Goal: Task Accomplishment & Management: Manage account settings

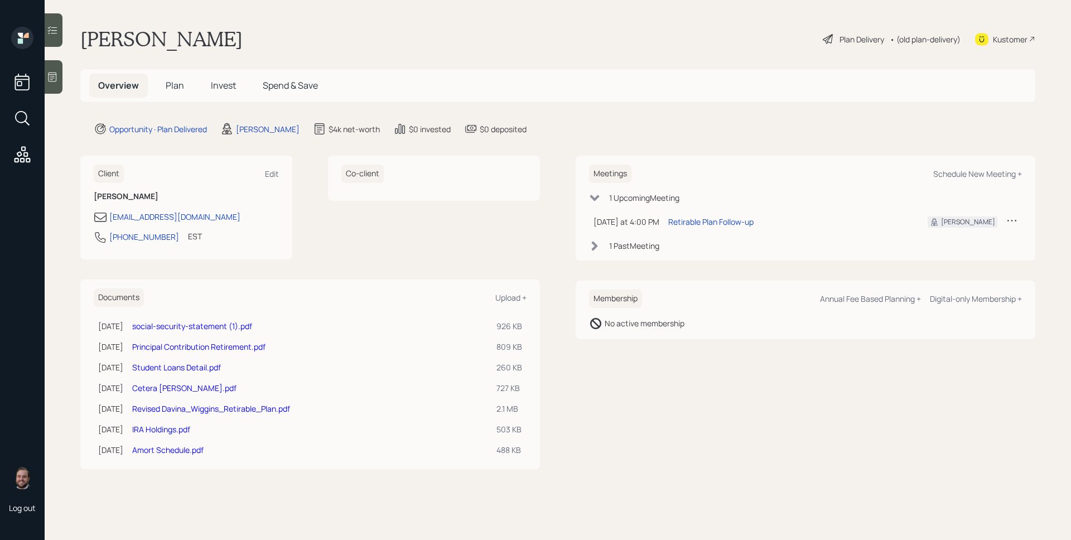
click at [221, 86] on span "Invest" at bounding box center [223, 85] width 25 height 12
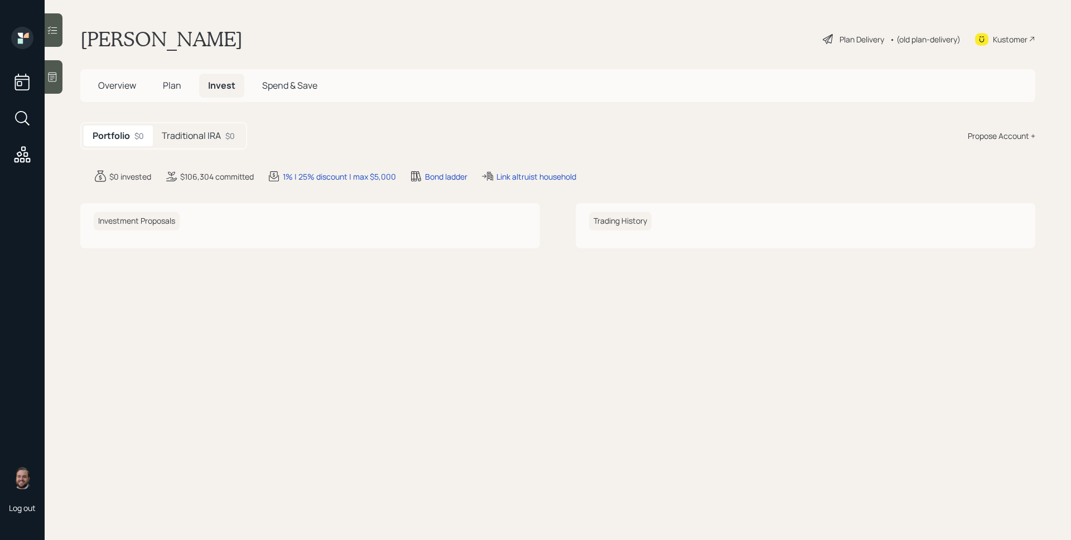
click at [191, 137] on h5 "Traditional IRA" at bounding box center [191, 136] width 59 height 11
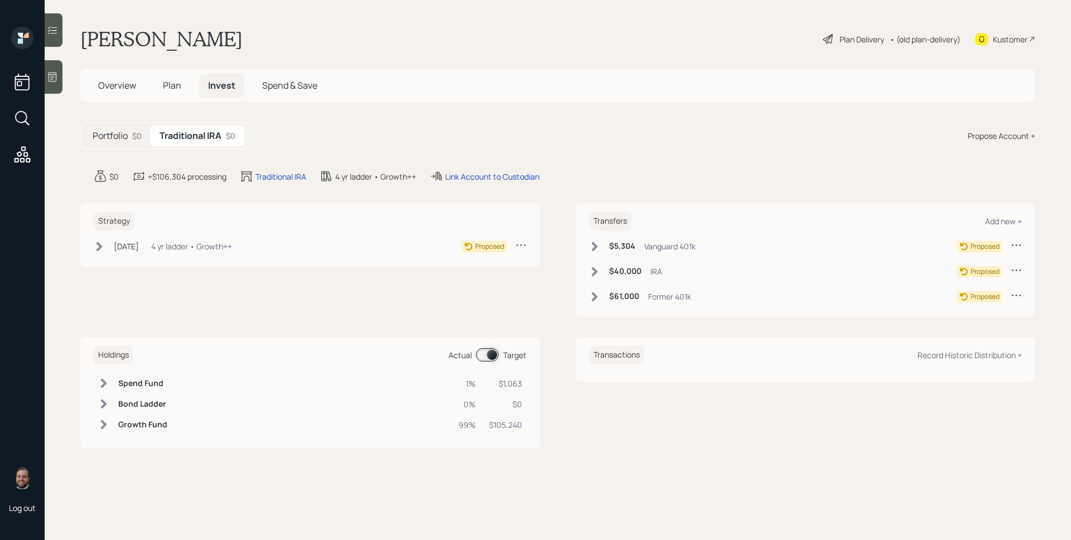
click at [862, 40] on div "Plan Delivery" at bounding box center [862, 39] width 45 height 12
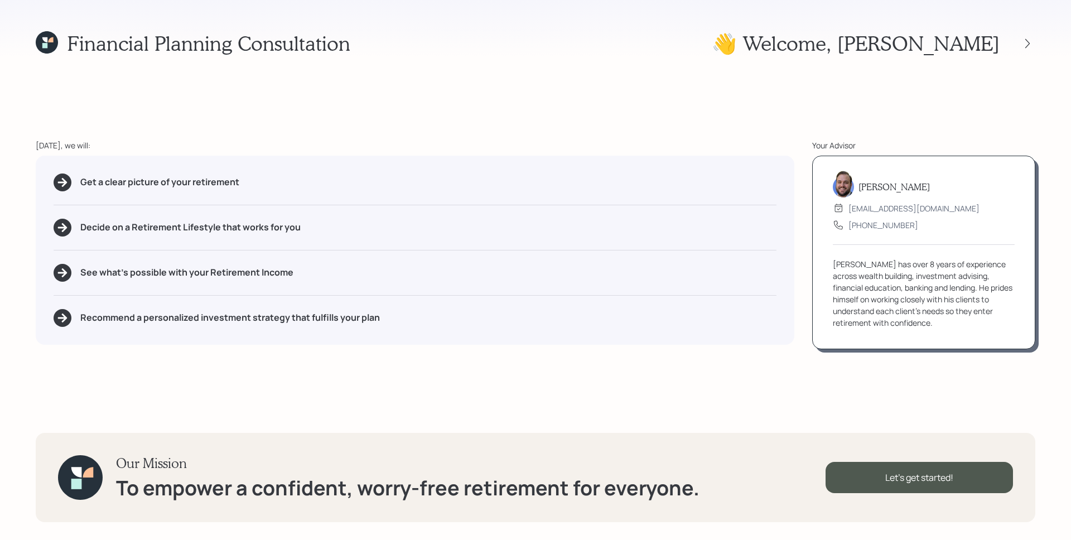
click at [1018, 44] on div at bounding box center [1018, 44] width 36 height 16
click at [1026, 43] on icon at bounding box center [1027, 43] width 11 height 11
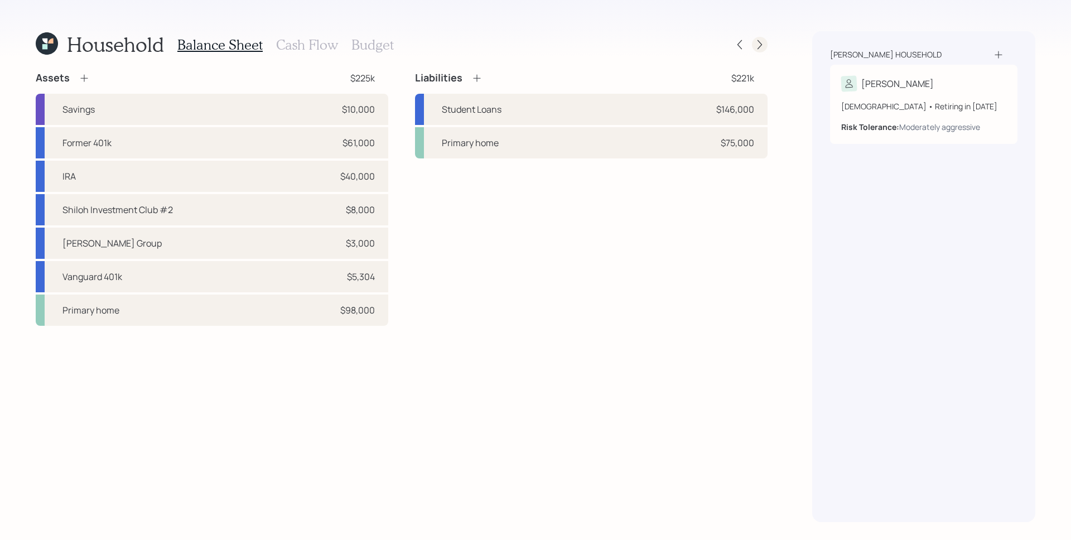
click at [757, 50] on icon at bounding box center [759, 44] width 11 height 11
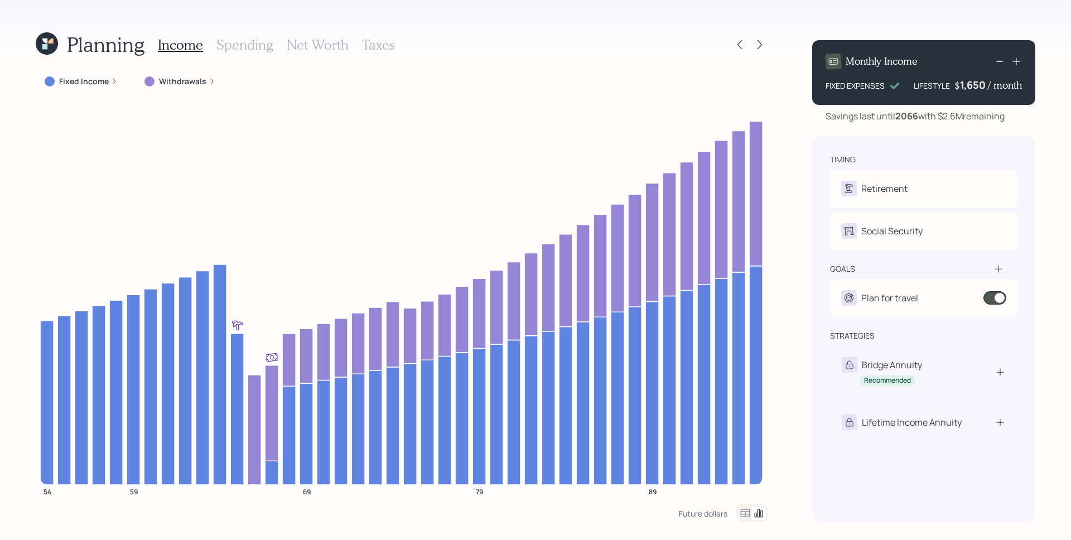
click at [388, 45] on h3 "Taxes" at bounding box center [378, 45] width 32 height 16
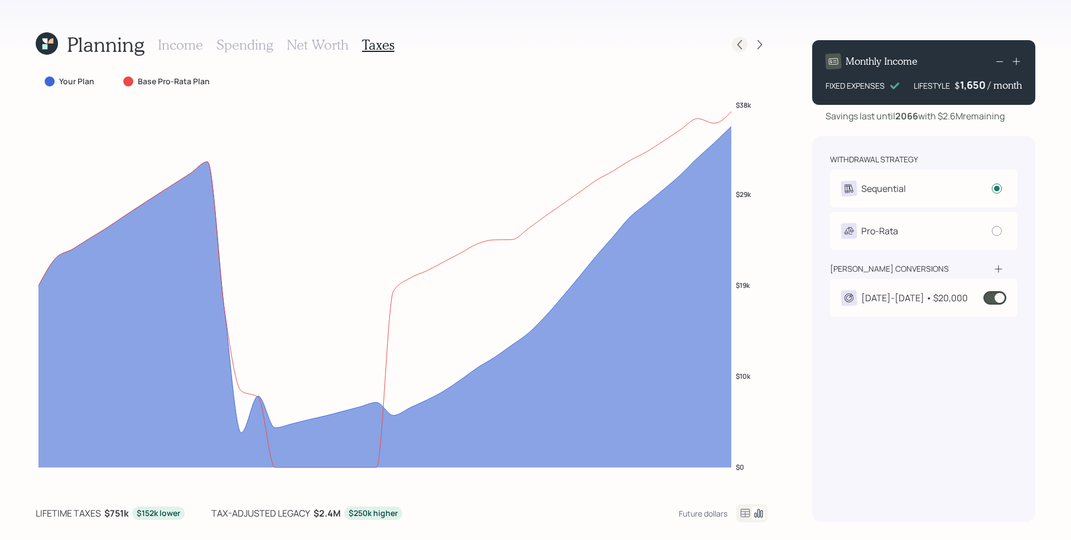
click at [736, 42] on icon at bounding box center [739, 44] width 11 height 11
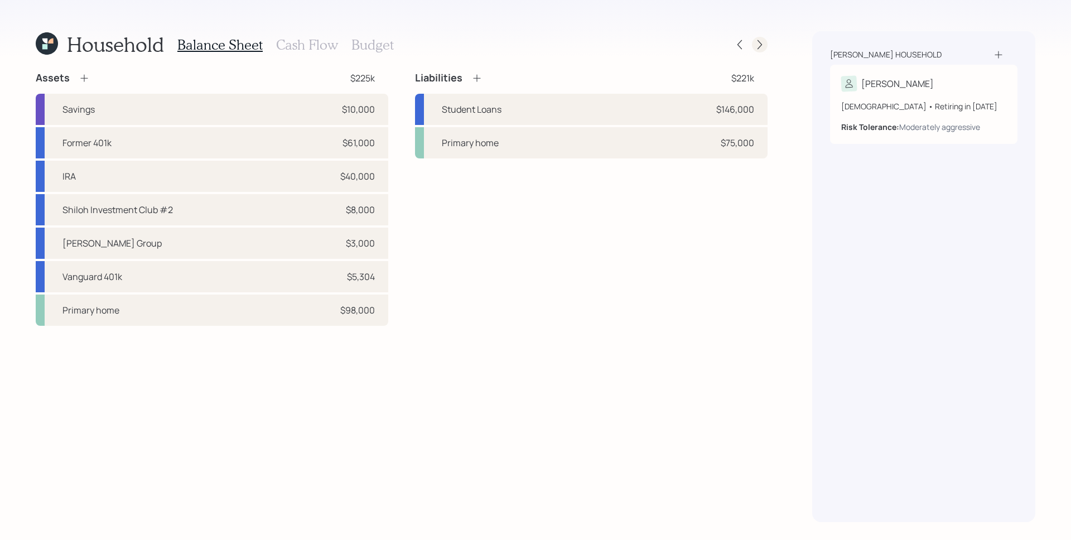
click at [760, 51] on div at bounding box center [760, 45] width 16 height 16
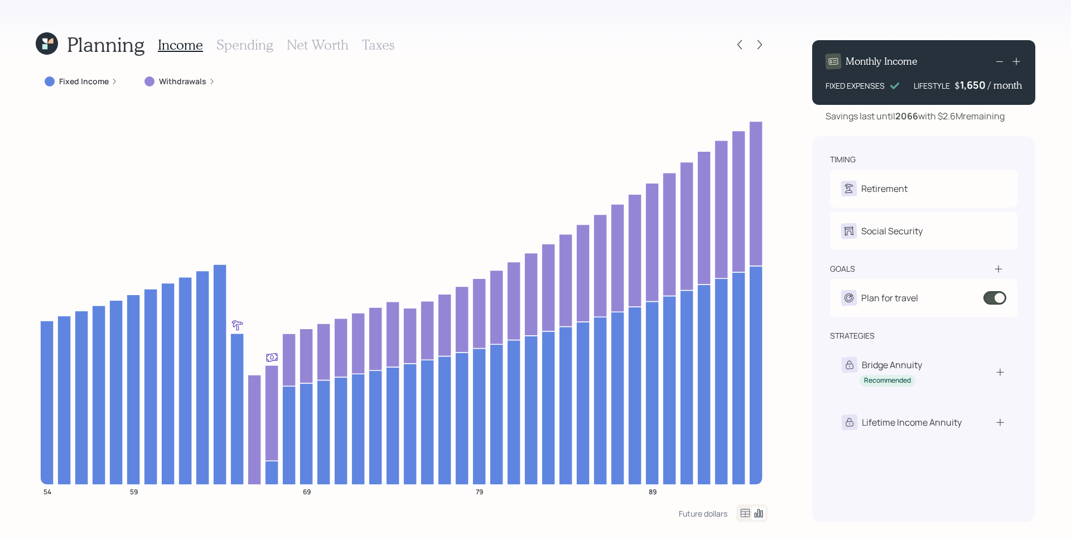
click at [98, 81] on label "Fixed Income" at bounding box center [84, 81] width 50 height 11
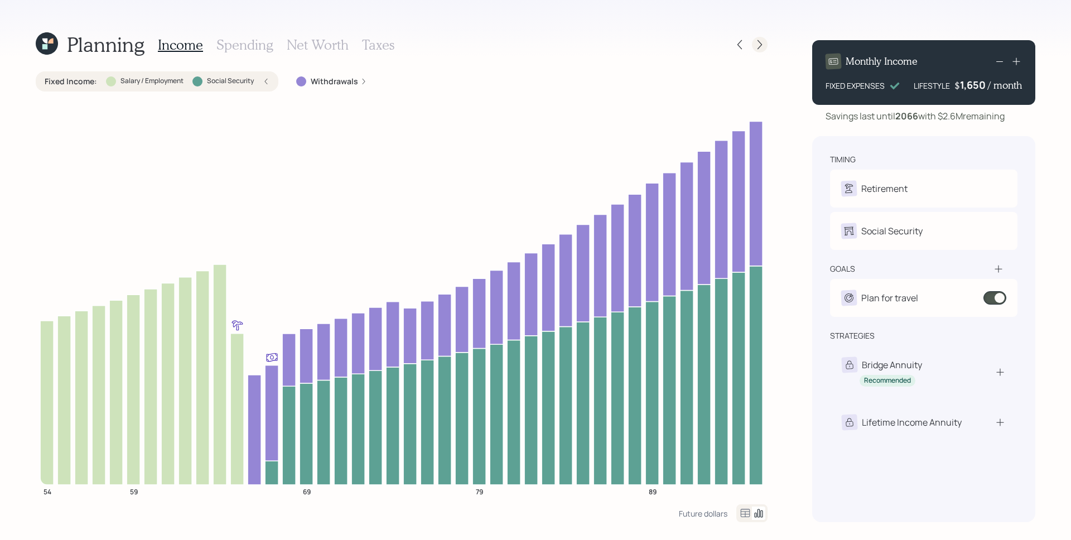
click at [761, 45] on icon at bounding box center [759, 44] width 11 height 11
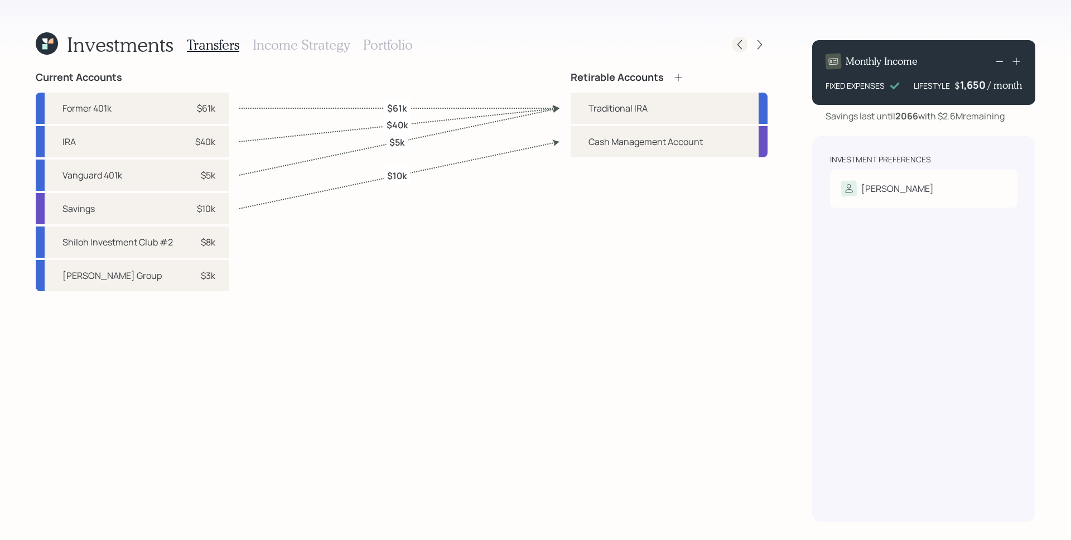
click at [743, 45] on icon at bounding box center [739, 44] width 11 height 11
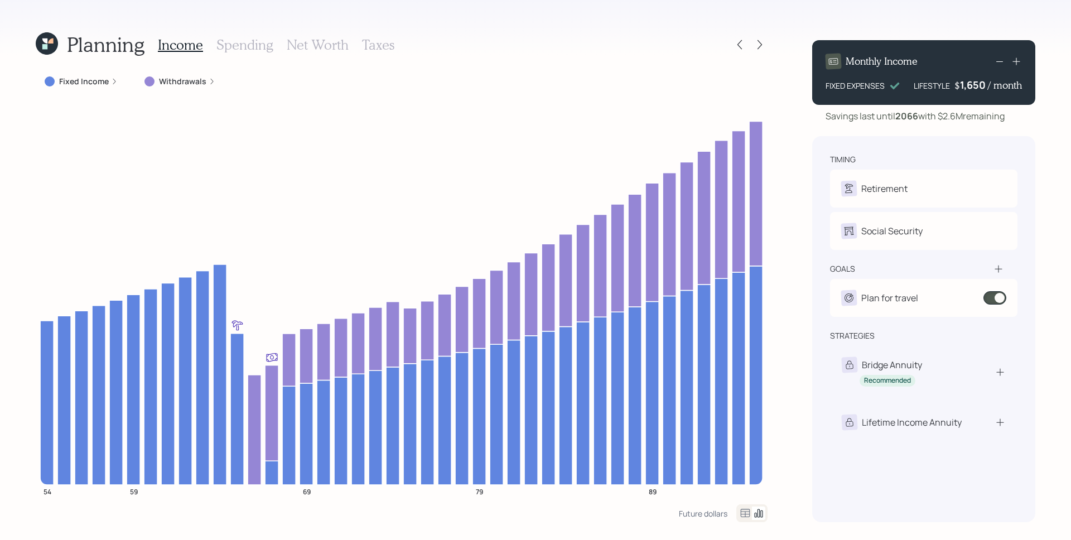
click at [382, 41] on h3 "Taxes" at bounding box center [378, 45] width 32 height 16
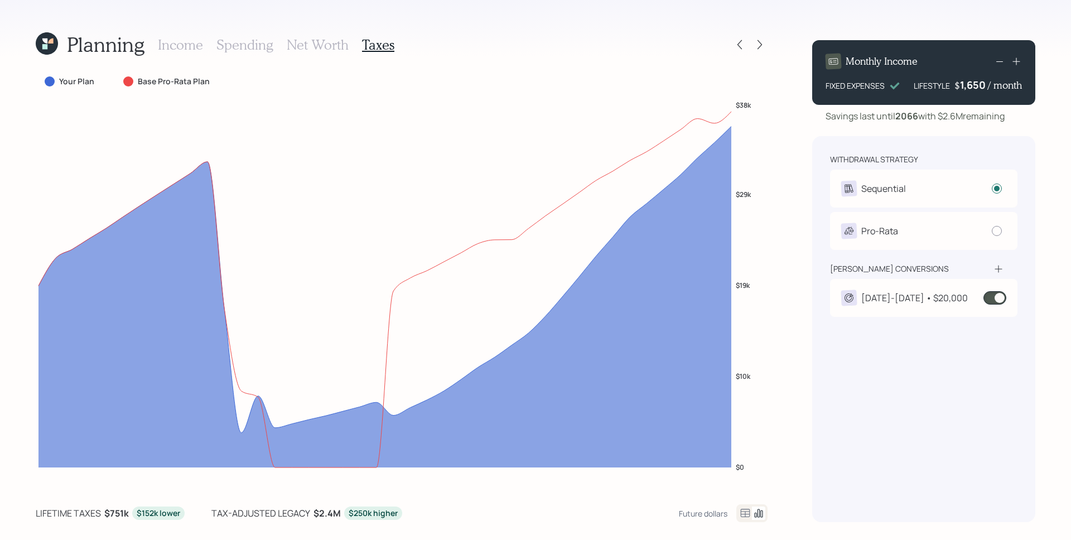
click at [185, 44] on h3 "Income" at bounding box center [180, 45] width 45 height 16
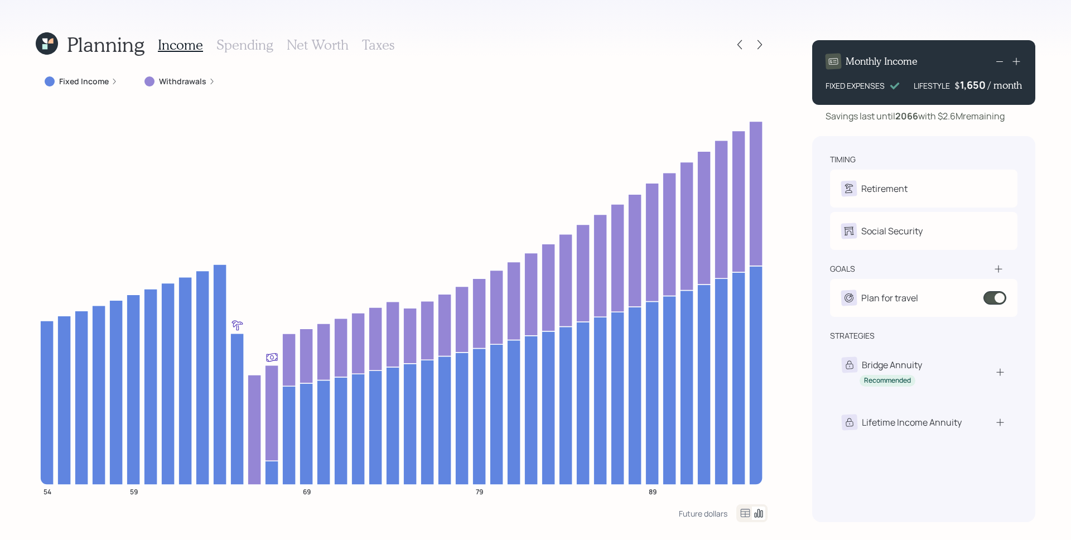
click at [202, 85] on label "Withdrawals" at bounding box center [182, 81] width 47 height 11
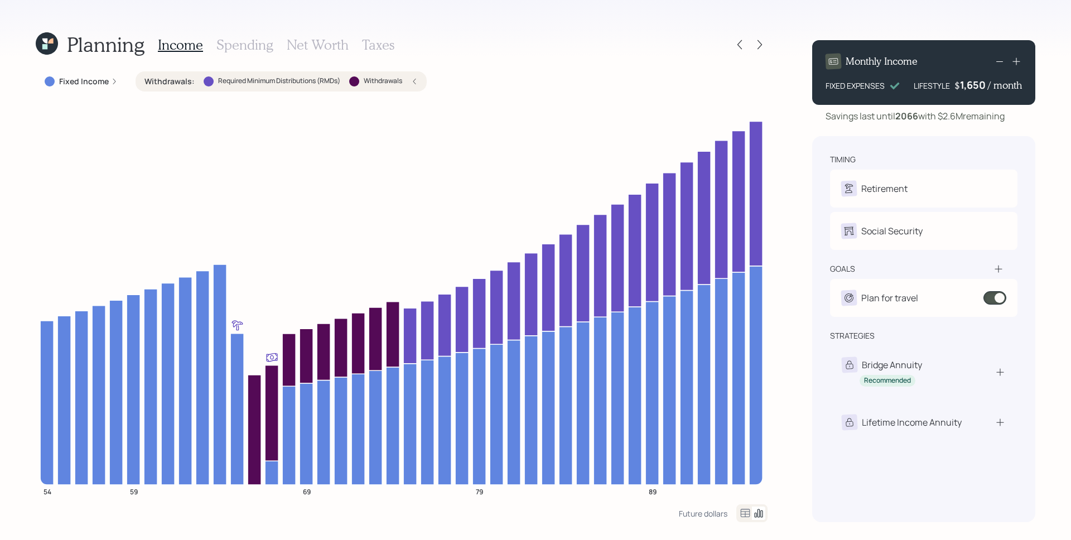
click at [107, 83] on label "Fixed Income" at bounding box center [84, 81] width 50 height 11
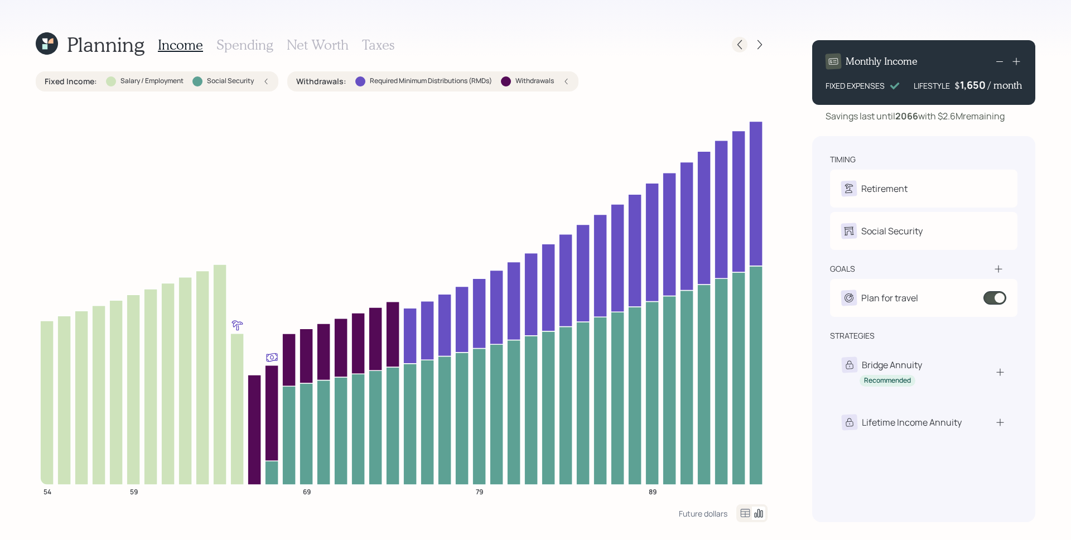
click at [739, 45] on icon at bounding box center [739, 44] width 11 height 11
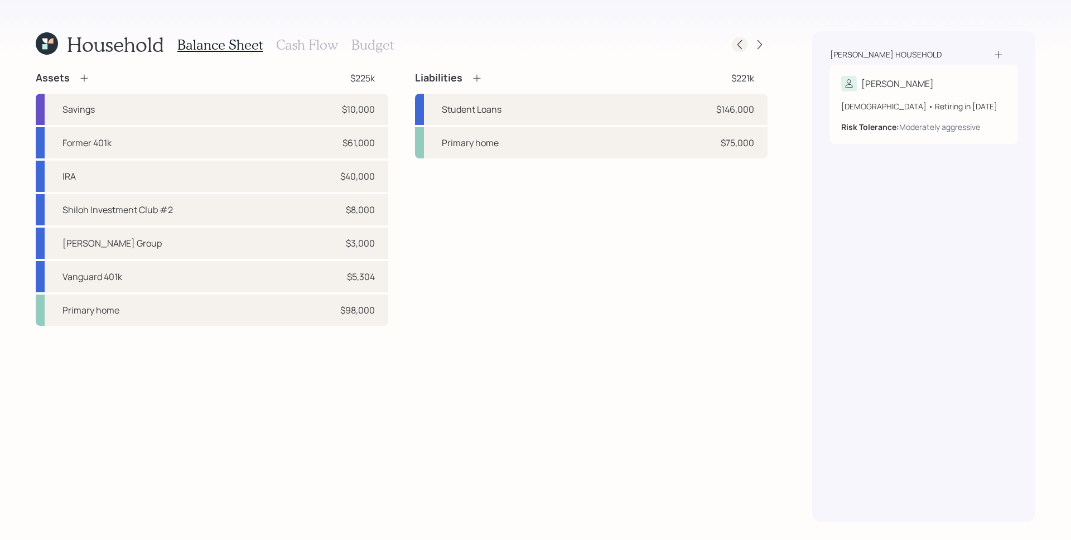
click at [743, 49] on icon at bounding box center [739, 44] width 11 height 11
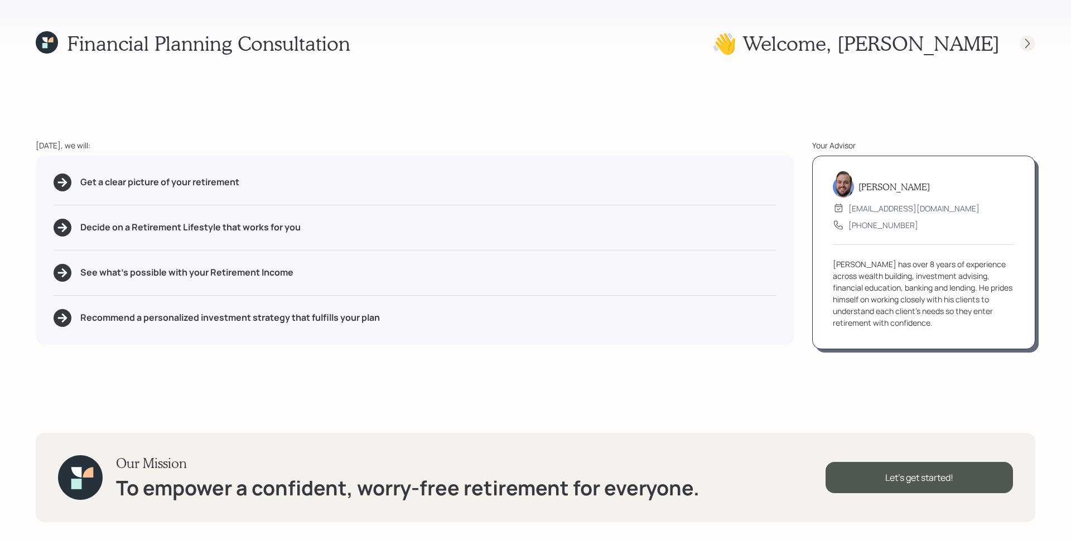
click at [1030, 46] on icon at bounding box center [1027, 43] width 11 height 11
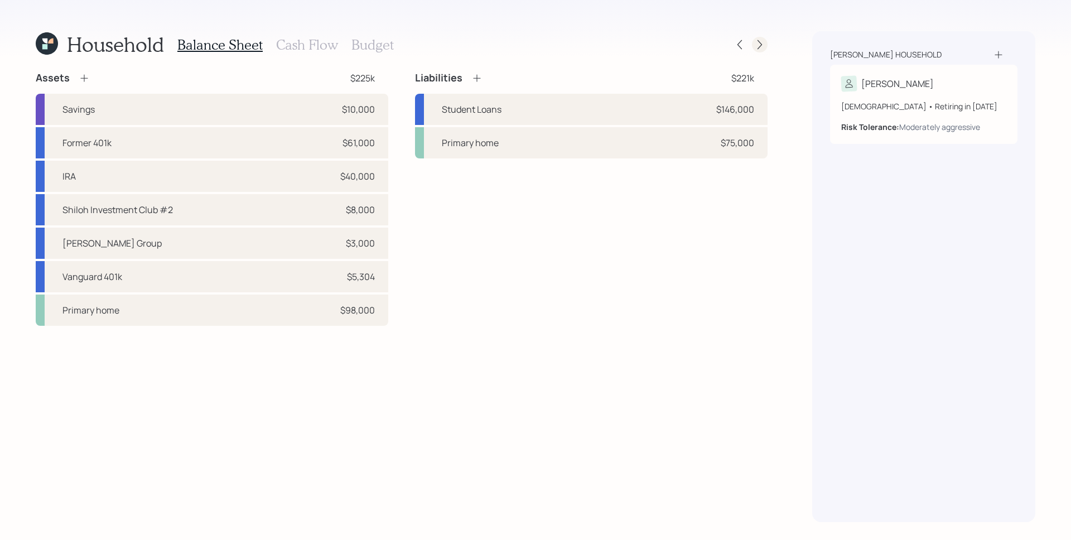
click at [759, 43] on icon at bounding box center [759, 44] width 11 height 11
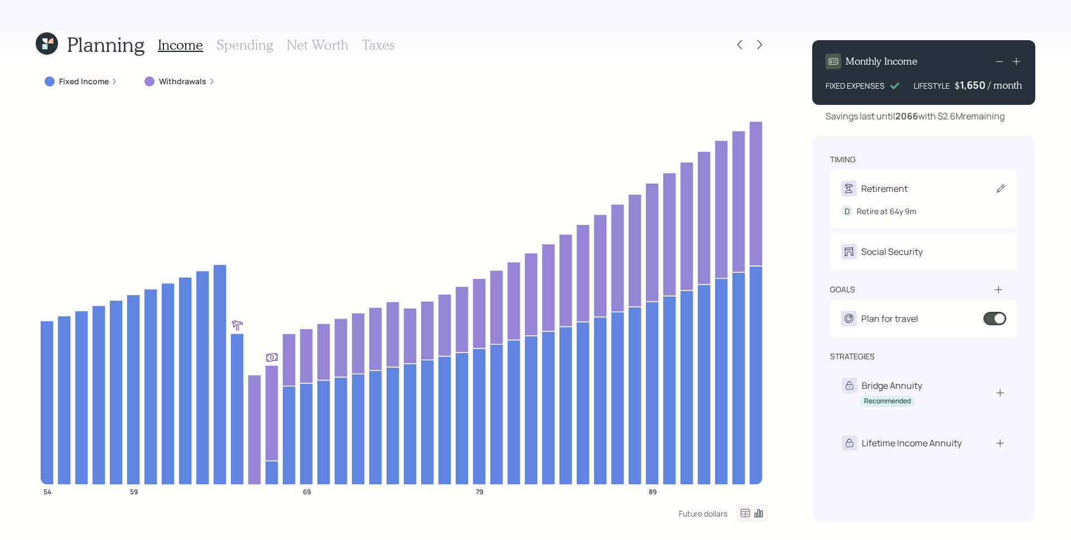
click at [928, 192] on div "Retirement" at bounding box center [923, 189] width 165 height 16
select select "9"
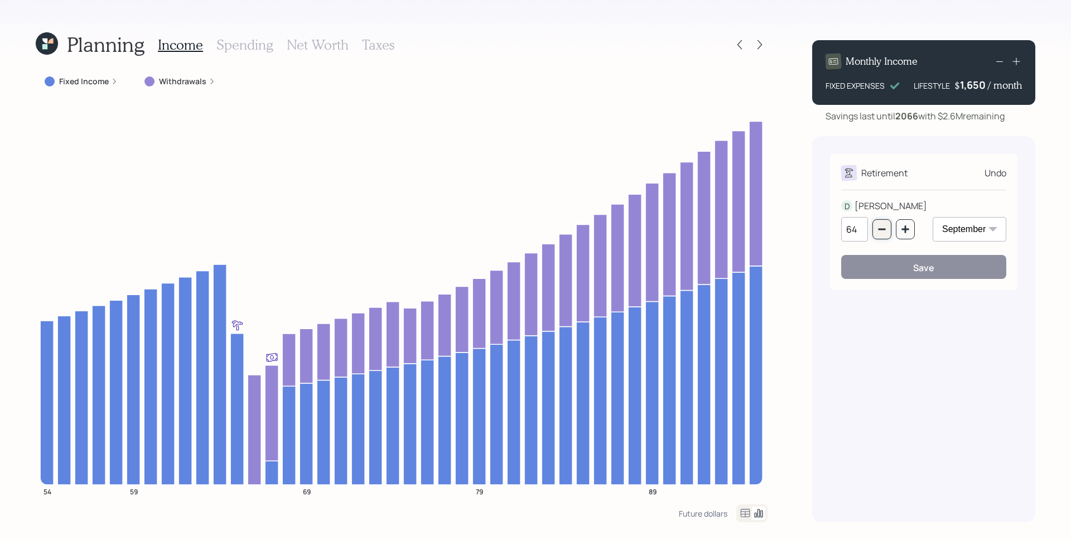
click at [882, 233] on icon "button" at bounding box center [882, 229] width 9 height 9
click at [882, 232] on icon "button" at bounding box center [882, 229] width 9 height 9
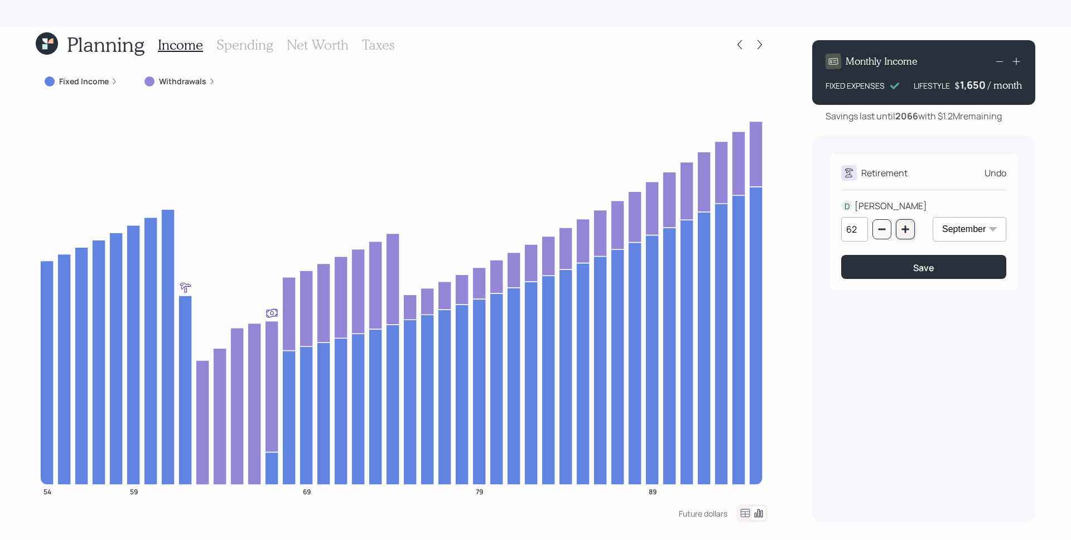
click at [902, 227] on icon "button" at bounding box center [905, 229] width 9 height 9
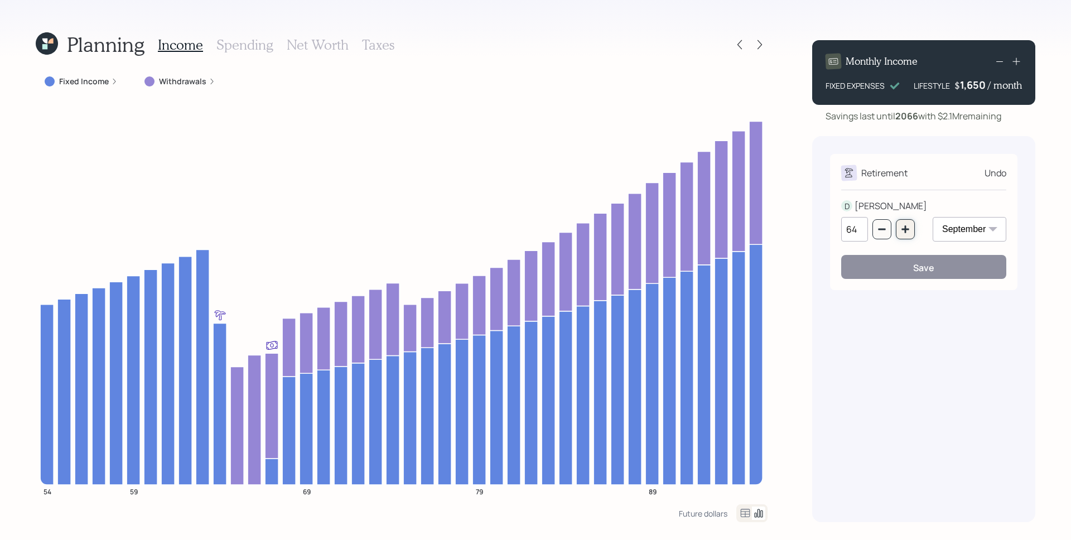
click at [907, 228] on icon "button" at bounding box center [905, 229] width 9 height 9
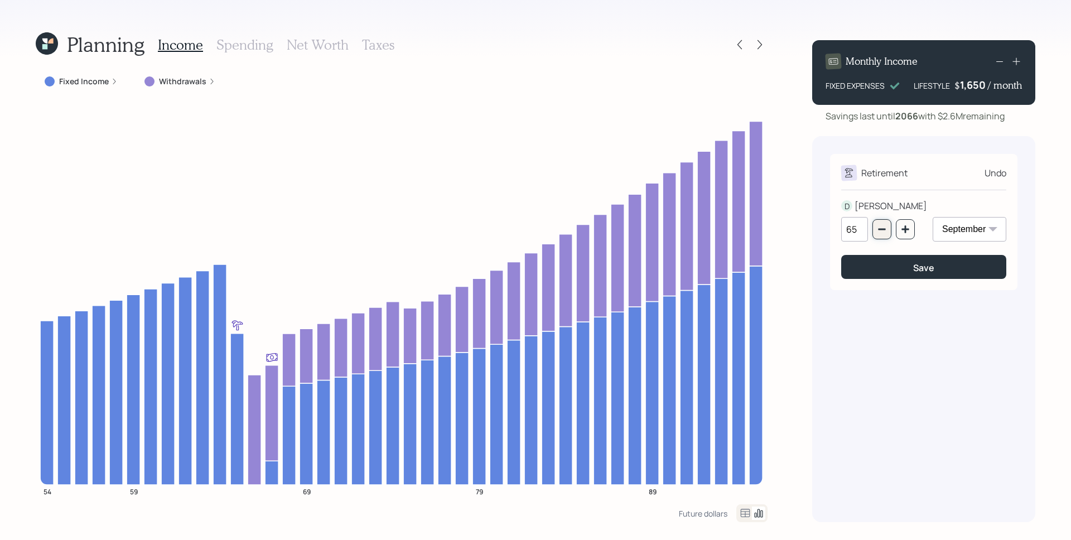
click at [888, 230] on button "button" at bounding box center [881, 229] width 19 height 20
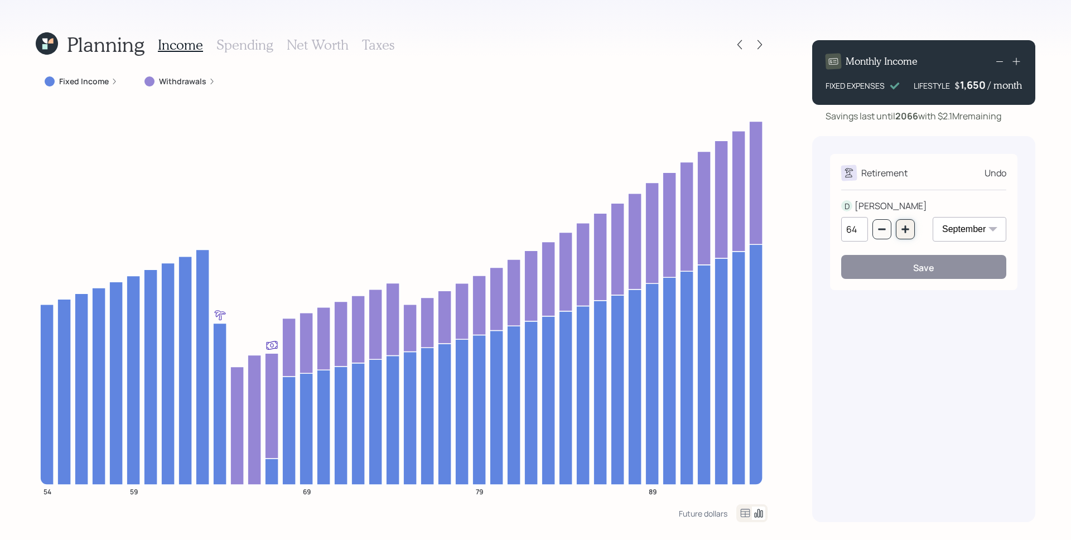
click at [898, 229] on button "button" at bounding box center [905, 229] width 19 height 20
type input "65"
click at [920, 266] on div "Save" at bounding box center [923, 268] width 21 height 12
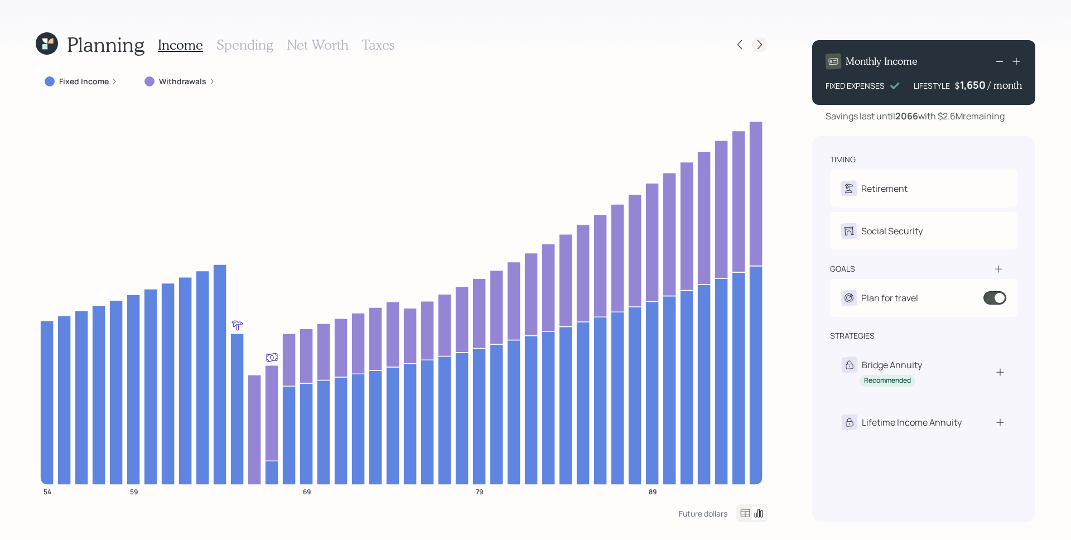
click at [759, 46] on icon at bounding box center [759, 44] width 11 height 11
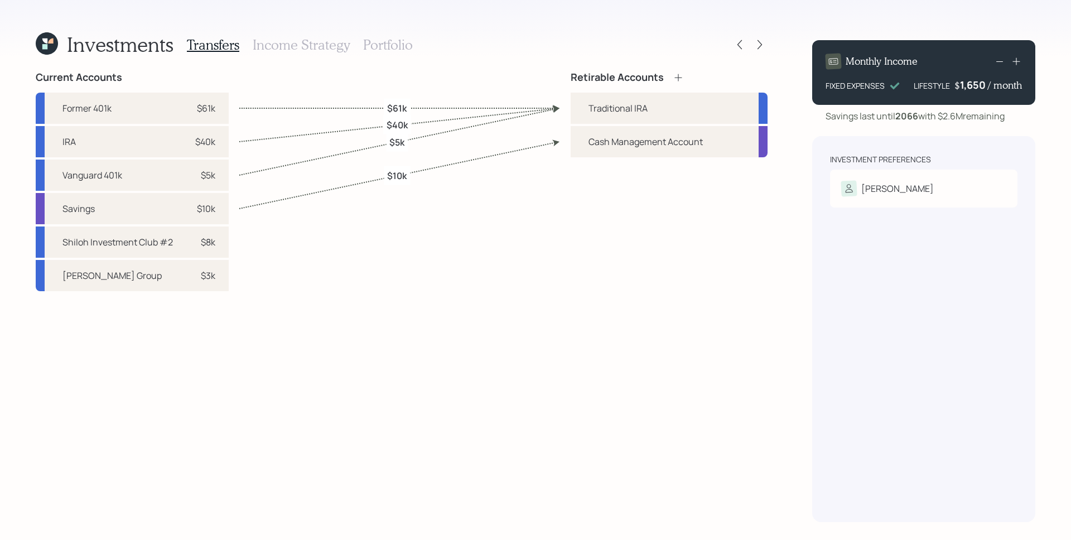
click at [382, 44] on h3 "Portfolio" at bounding box center [388, 45] width 50 height 16
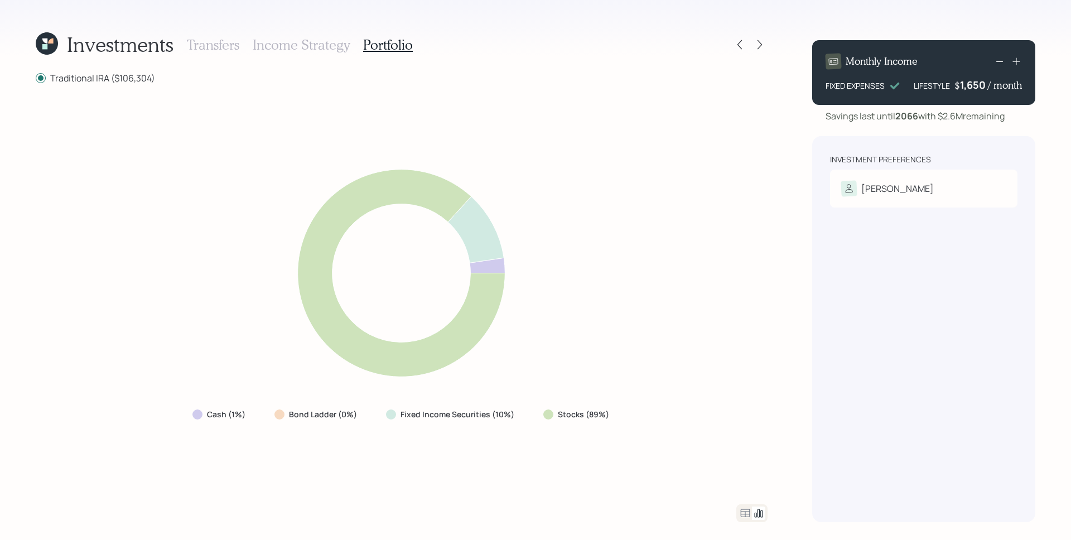
click at [748, 516] on icon at bounding box center [745, 513] width 9 height 8
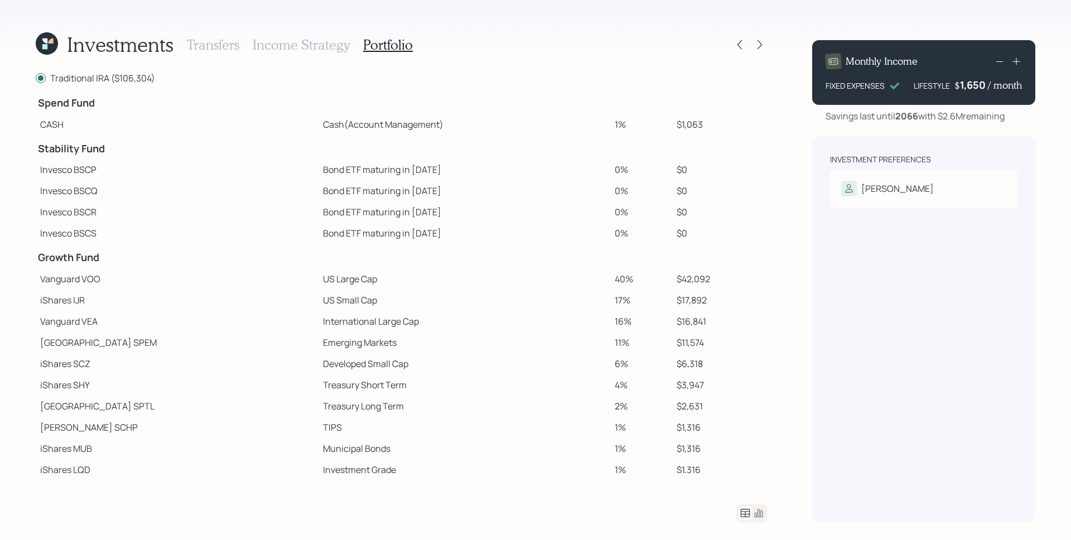
scroll to position [16, 0]
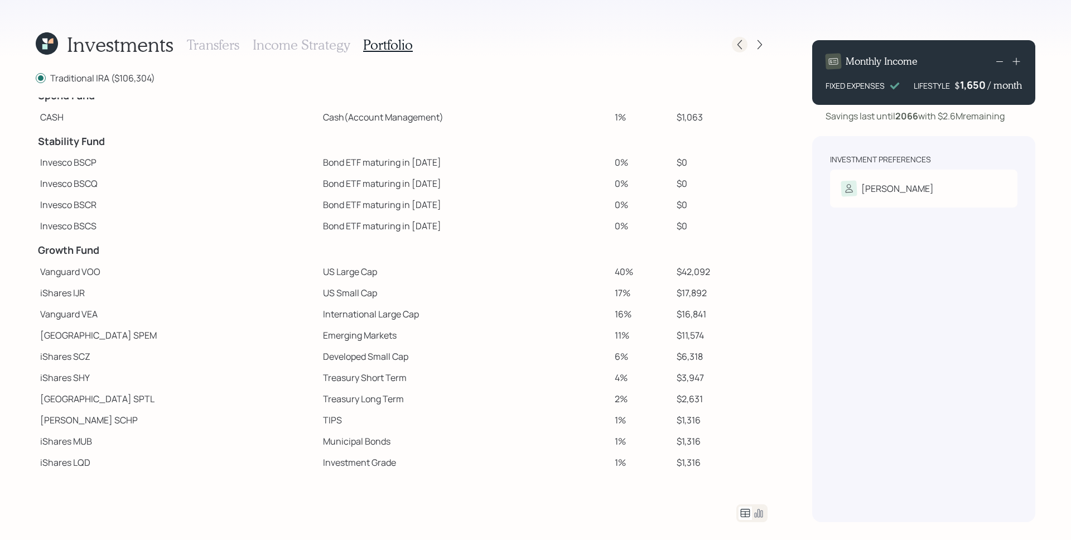
click at [745, 45] on icon at bounding box center [739, 44] width 11 height 11
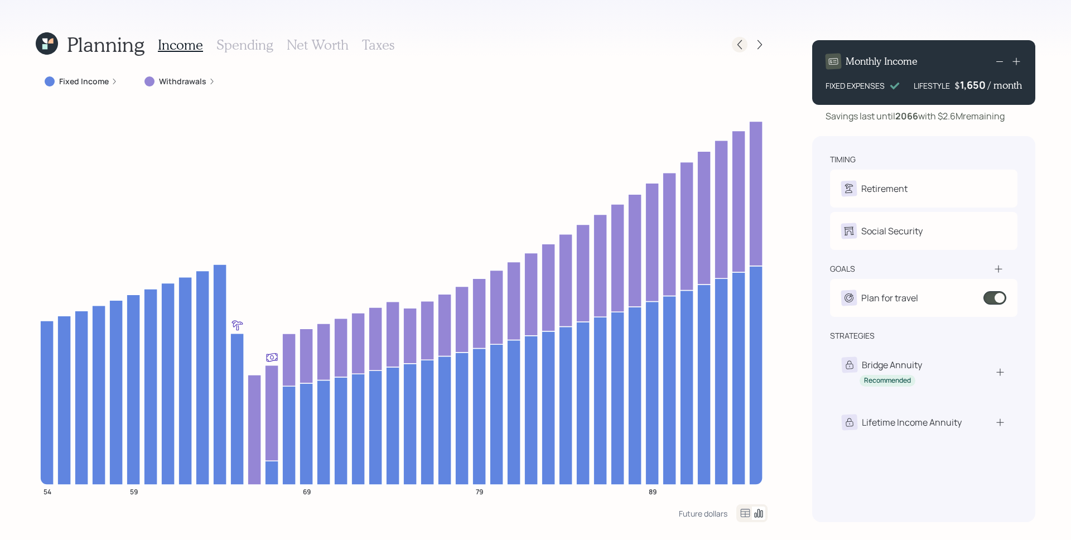
click at [740, 44] on icon at bounding box center [739, 44] width 11 height 11
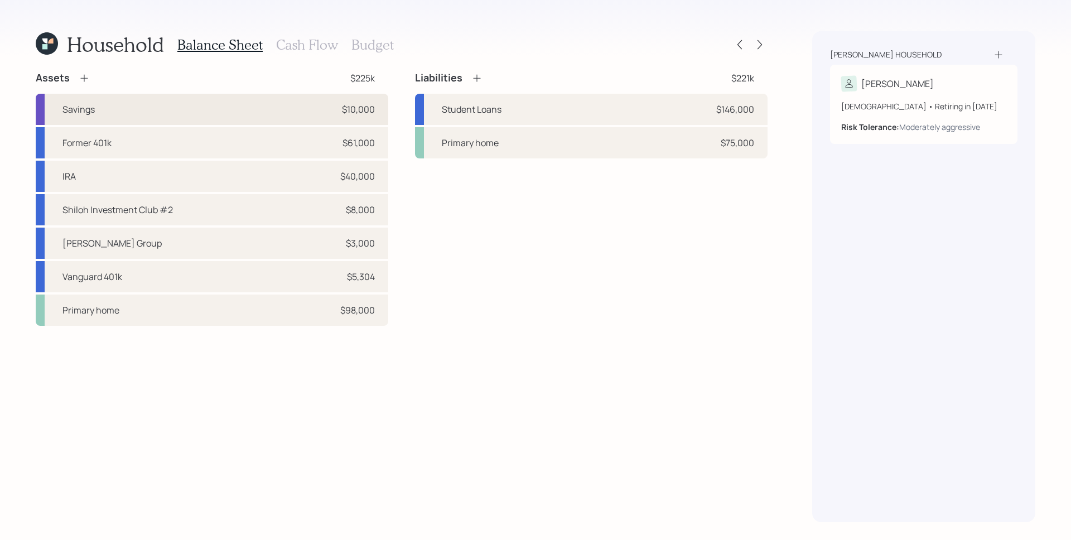
click at [180, 103] on div "Savings $10,000" at bounding box center [212, 109] width 353 height 31
select select "emergency_fund"
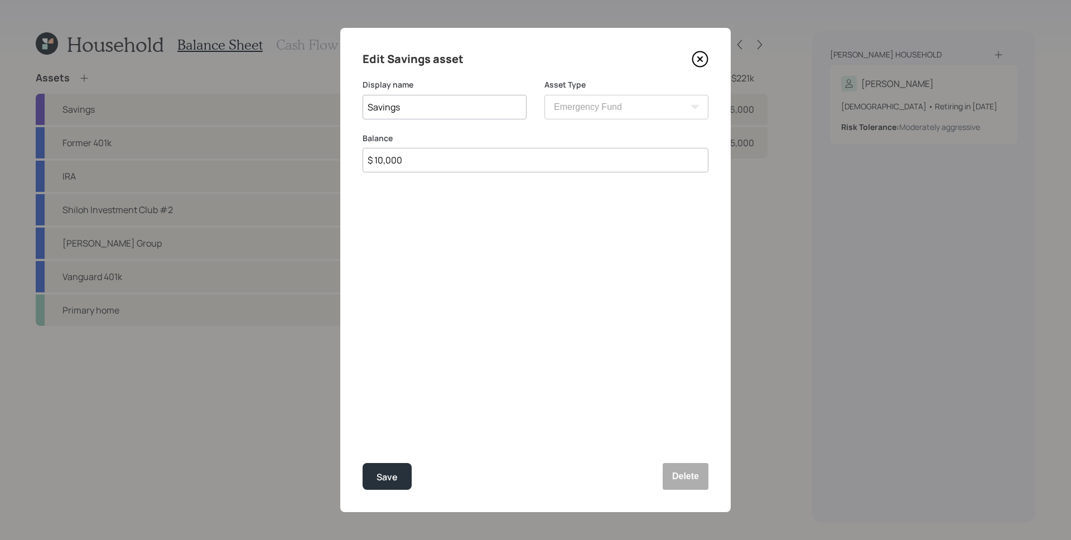
click at [702, 54] on icon at bounding box center [700, 59] width 17 height 17
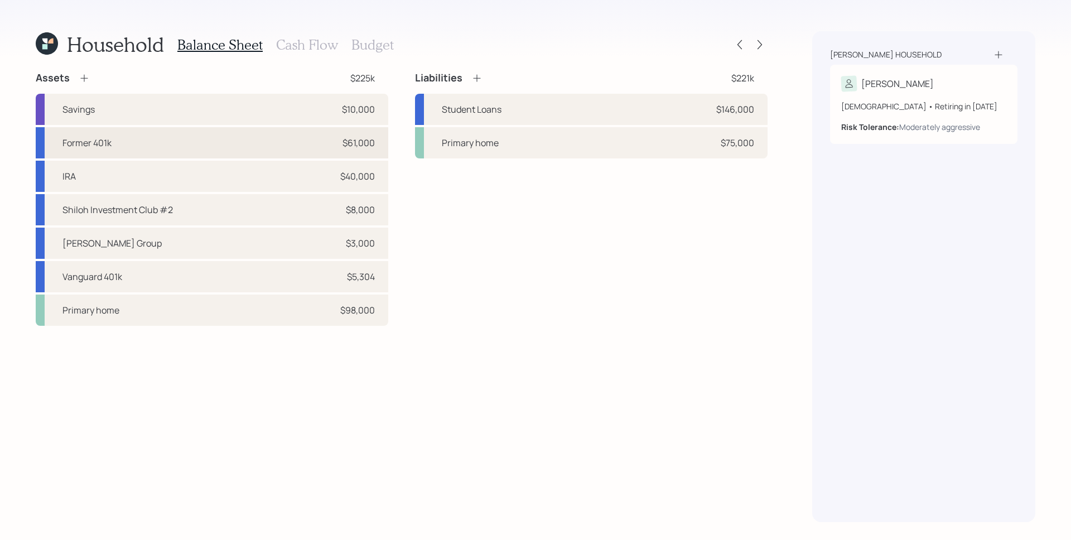
click at [246, 151] on div "Former 401k $61,000" at bounding box center [212, 142] width 353 height 31
select select "ira"
select select "balanced"
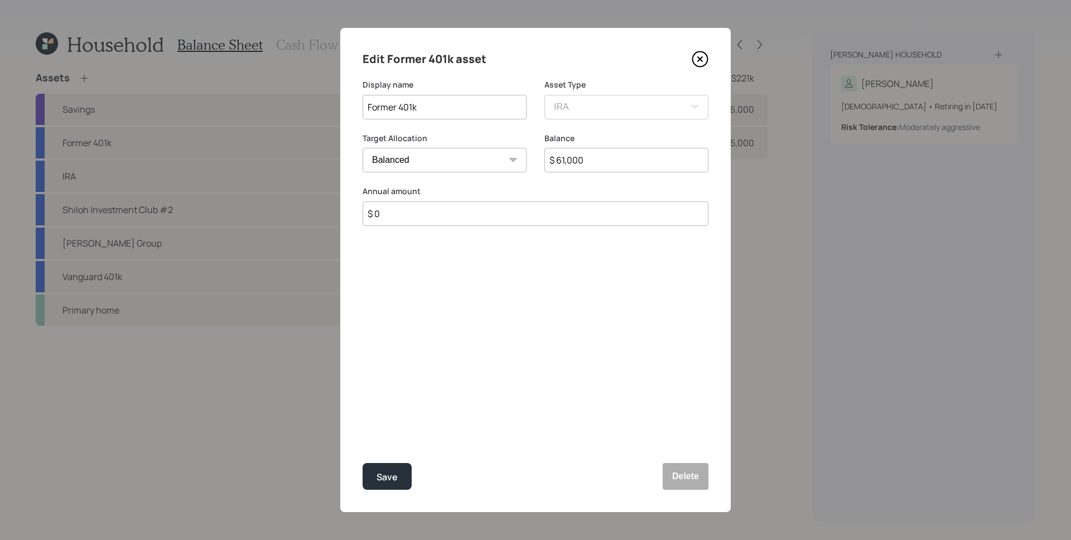
click at [702, 61] on icon at bounding box center [700, 59] width 4 height 4
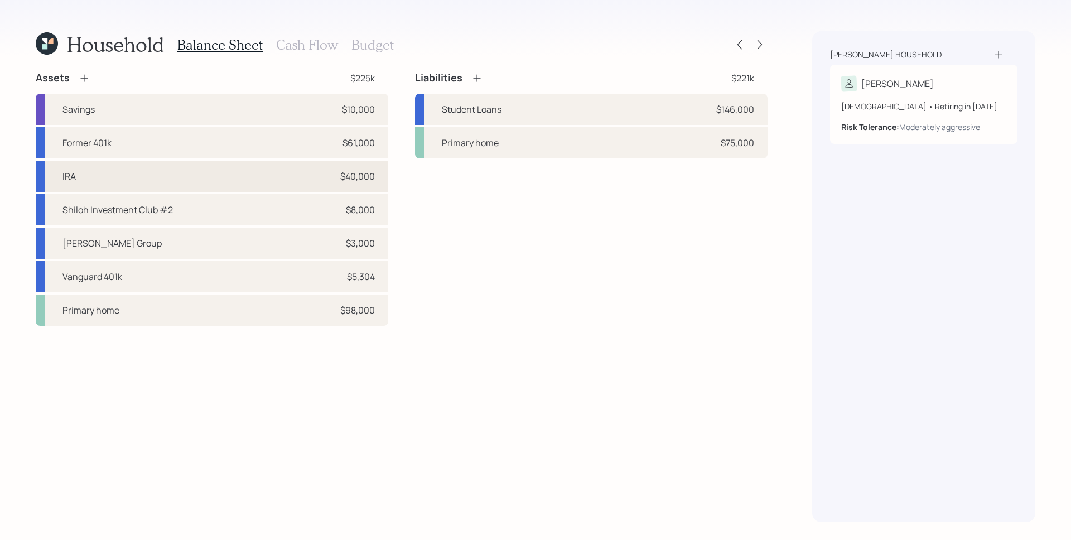
click at [244, 176] on div "IRA $40,000" at bounding box center [212, 176] width 353 height 31
select select "ira"
select select "balanced"
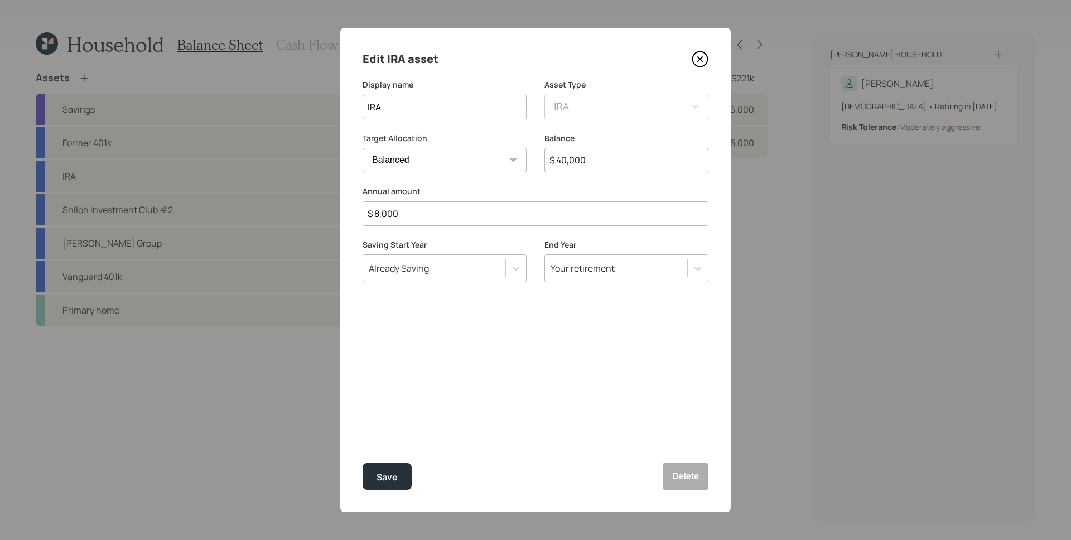
click at [702, 56] on icon at bounding box center [700, 59] width 17 height 17
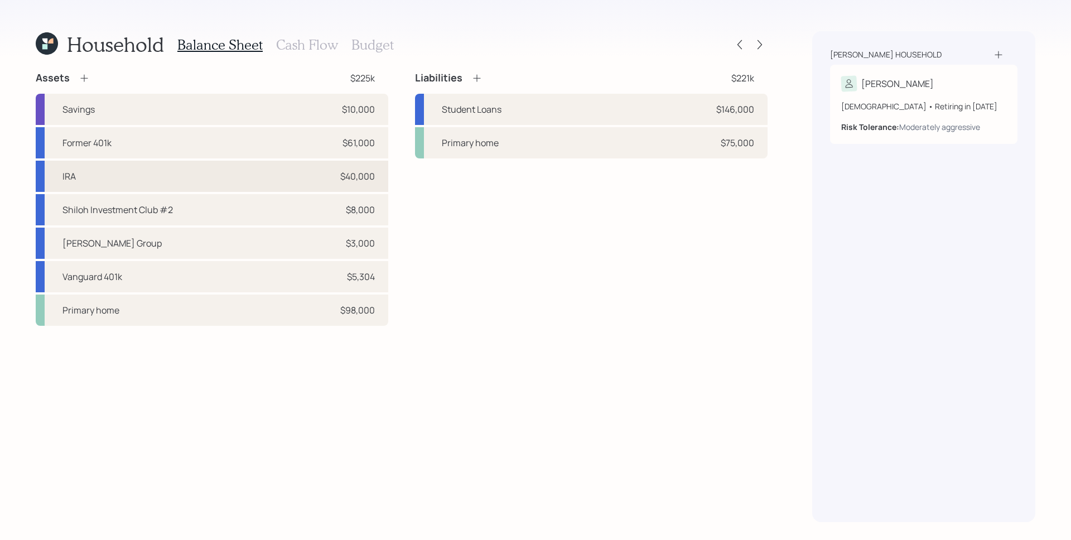
click at [252, 181] on div "IRA $40,000" at bounding box center [212, 176] width 353 height 31
select select "ira"
select select "balanced"
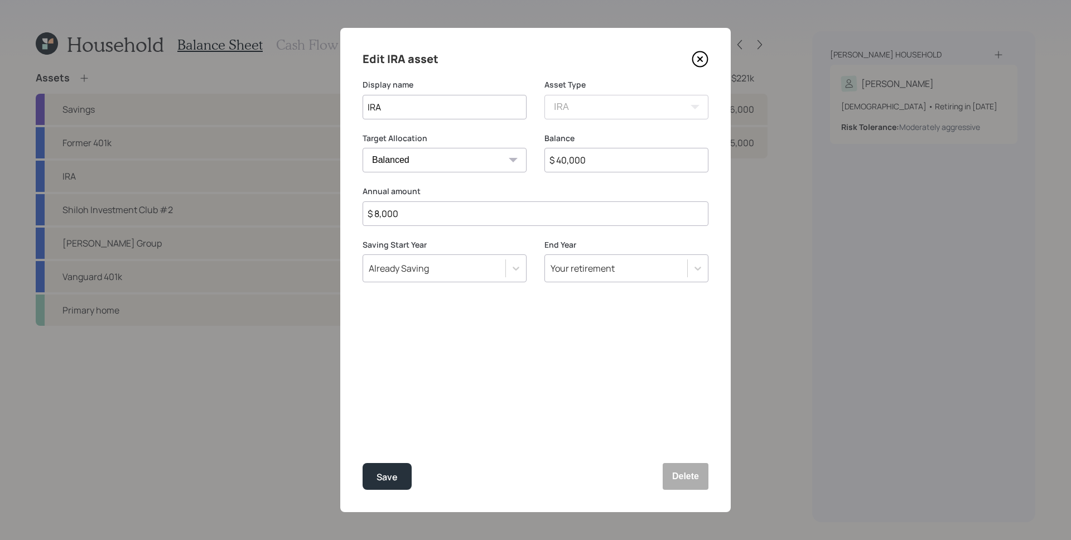
click at [701, 61] on icon at bounding box center [700, 59] width 4 height 4
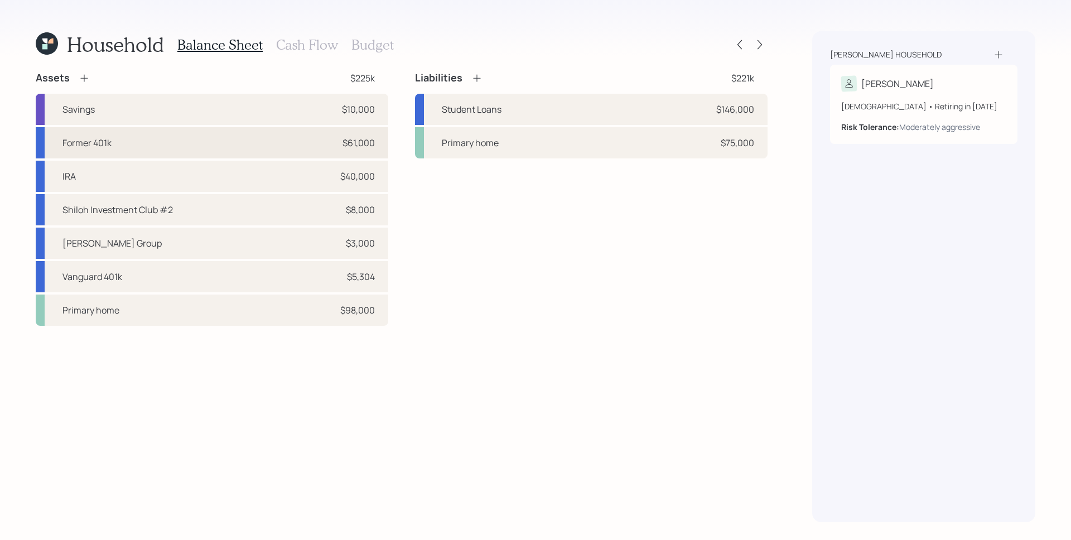
click at [269, 146] on div "Former 401k $61,000" at bounding box center [212, 142] width 353 height 31
select select "ira"
select select "balanced"
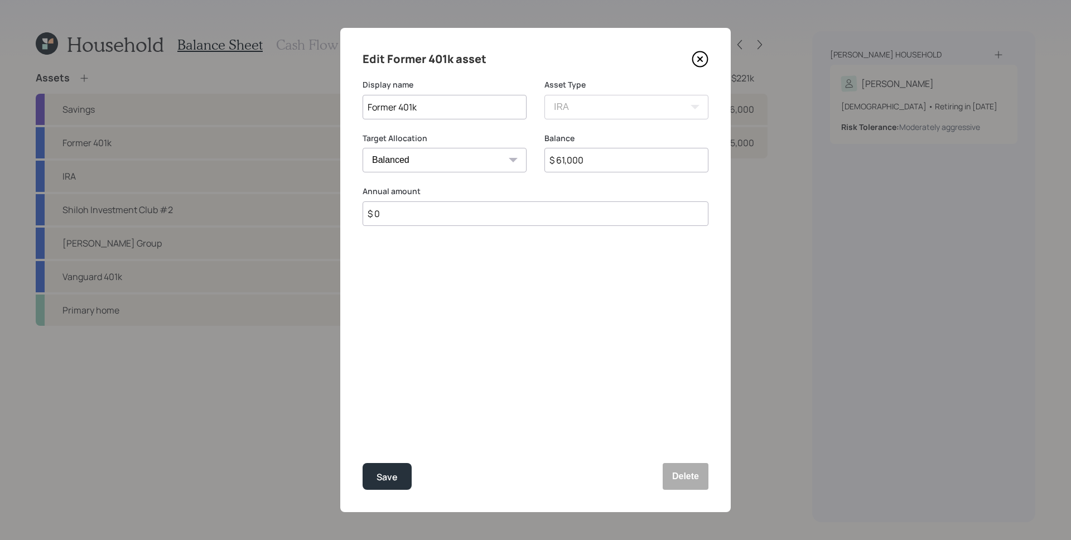
click at [706, 60] on icon at bounding box center [700, 59] width 17 height 17
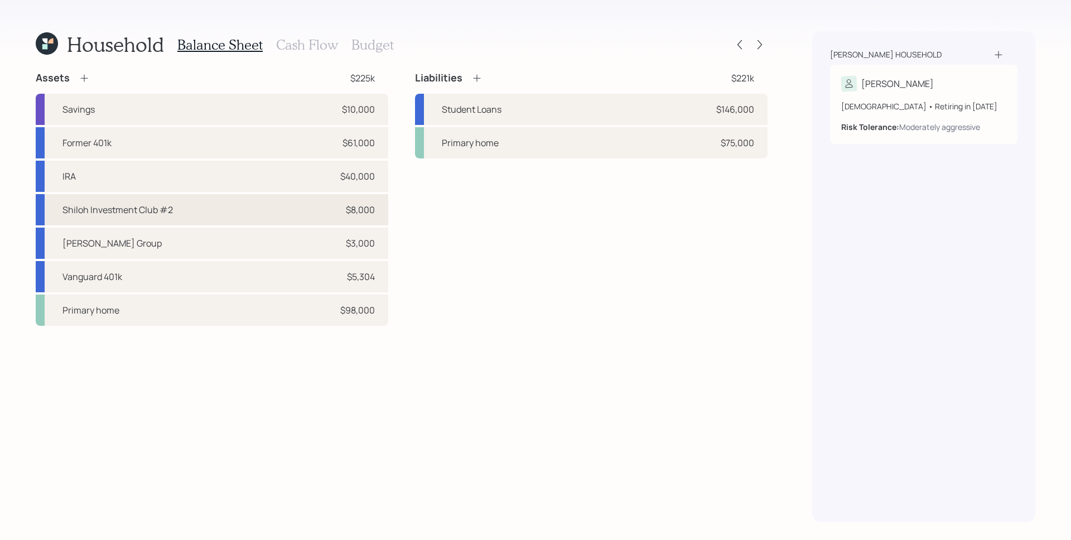
click at [230, 204] on div "Shiloh Investment Club #2 $8,000" at bounding box center [212, 209] width 353 height 31
select select "taxable"
select select "balanced"
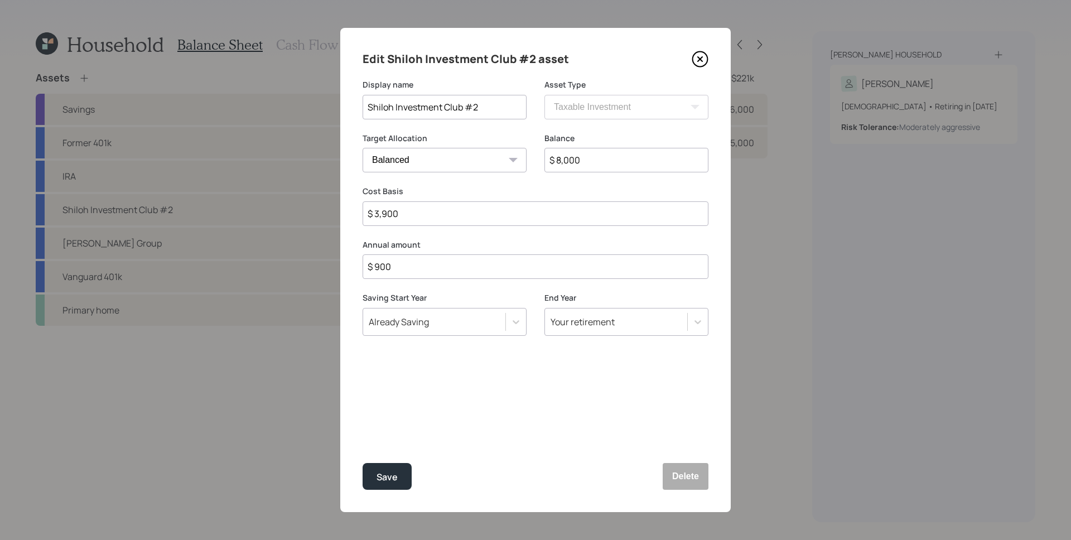
click at [702, 58] on icon at bounding box center [700, 59] width 17 height 17
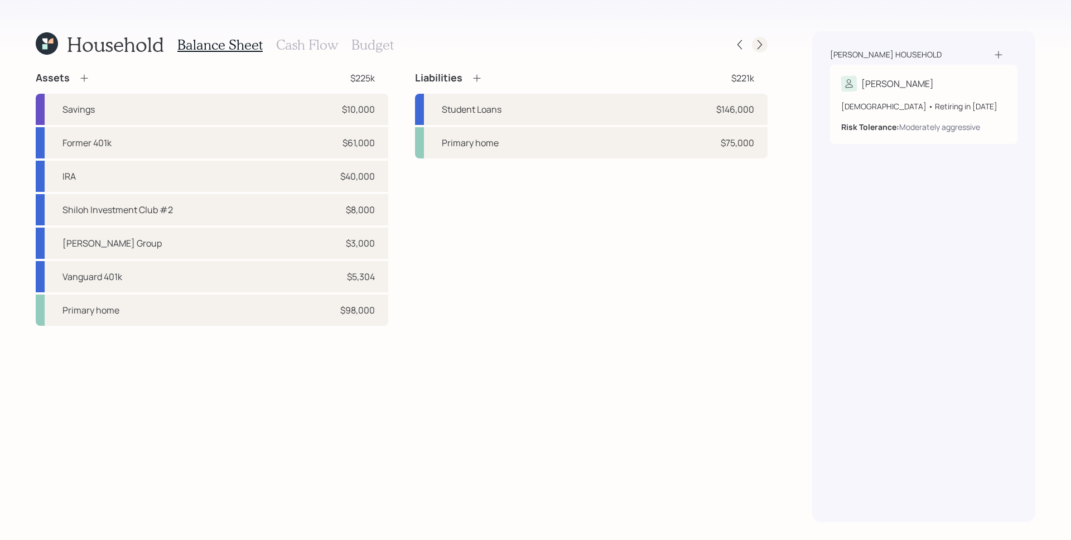
click at [758, 42] on icon at bounding box center [759, 44] width 11 height 11
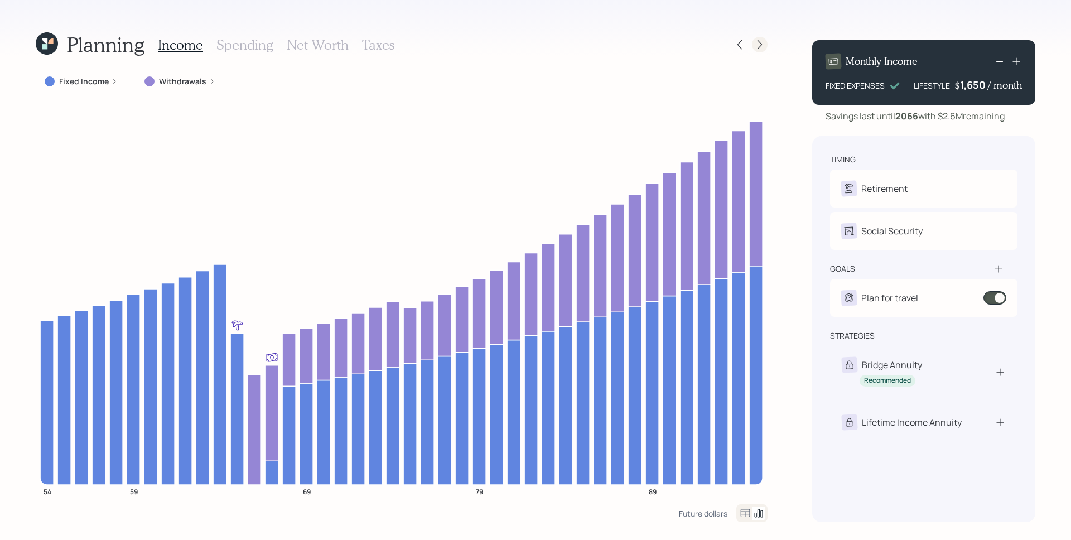
click at [756, 42] on icon at bounding box center [759, 44] width 11 height 11
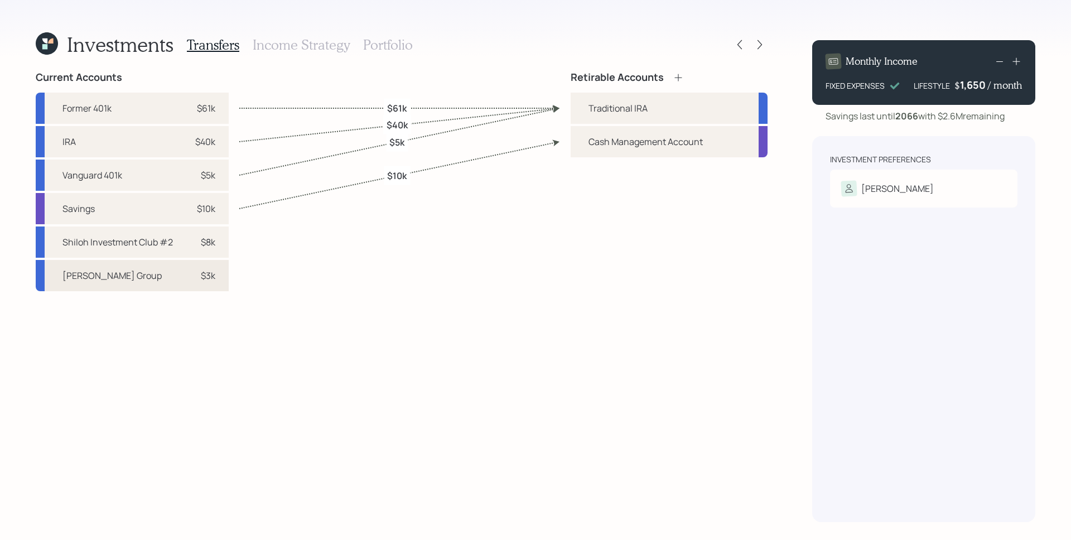
click at [156, 283] on div "[PERSON_NAME] Group $3k" at bounding box center [132, 275] width 193 height 31
click at [190, 308] on div "Current Accounts Former 401k $61k IRA $40k Vanguard 401k $5k Savings $10k Shilo…" at bounding box center [132, 296] width 193 height 451
click at [742, 40] on icon at bounding box center [739, 44] width 11 height 11
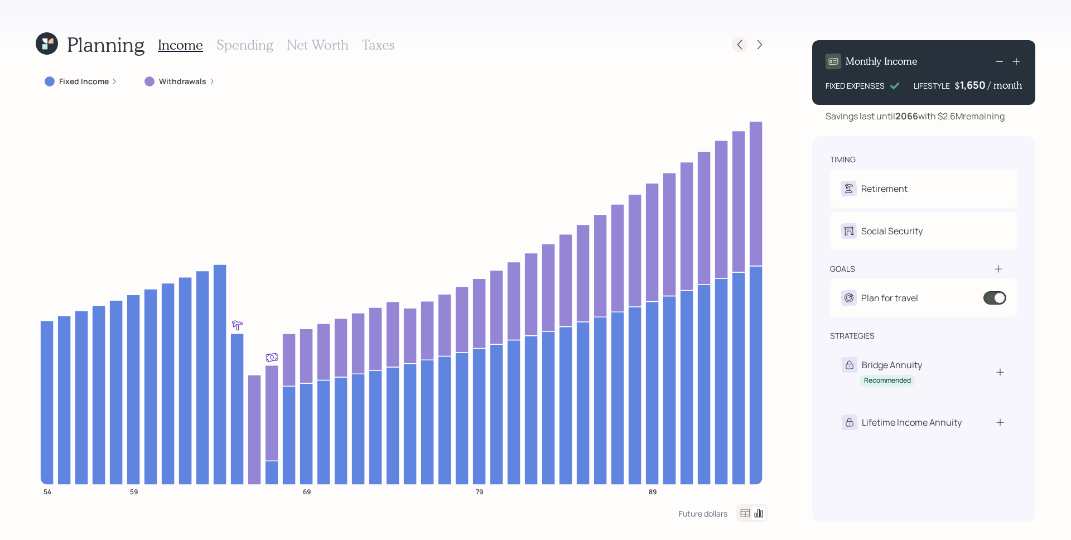
click at [740, 42] on icon at bounding box center [739, 44] width 4 height 9
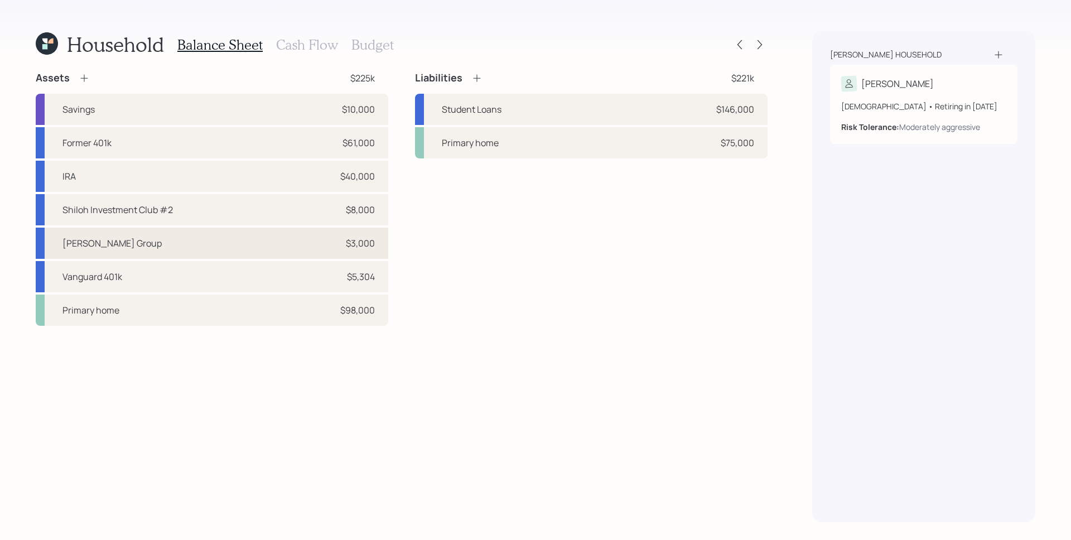
click at [180, 253] on div "[PERSON_NAME] Group $3,000" at bounding box center [212, 243] width 353 height 31
select select "company_sponsored"
select select "balanced"
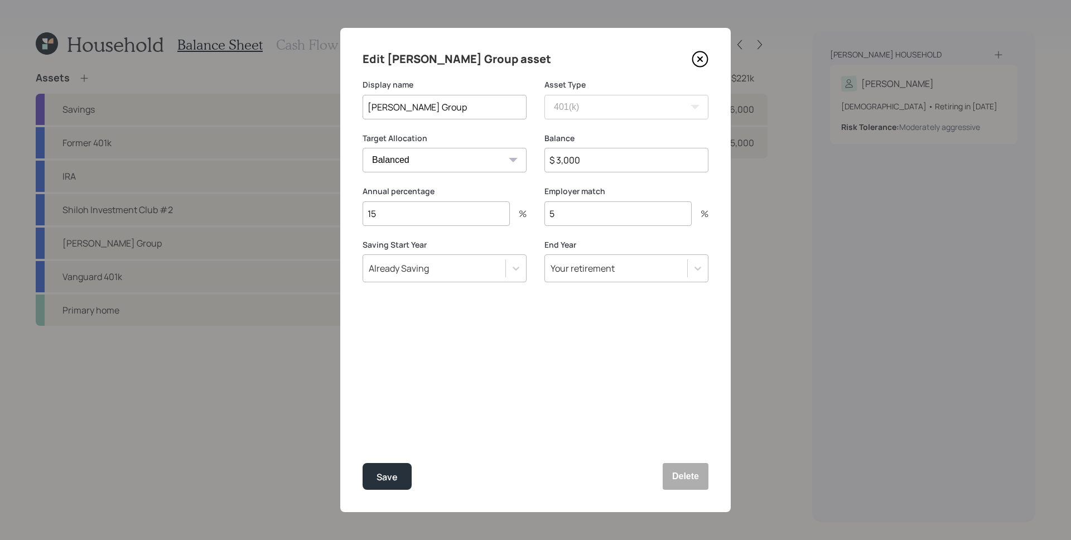
click at [704, 57] on icon at bounding box center [700, 59] width 17 height 17
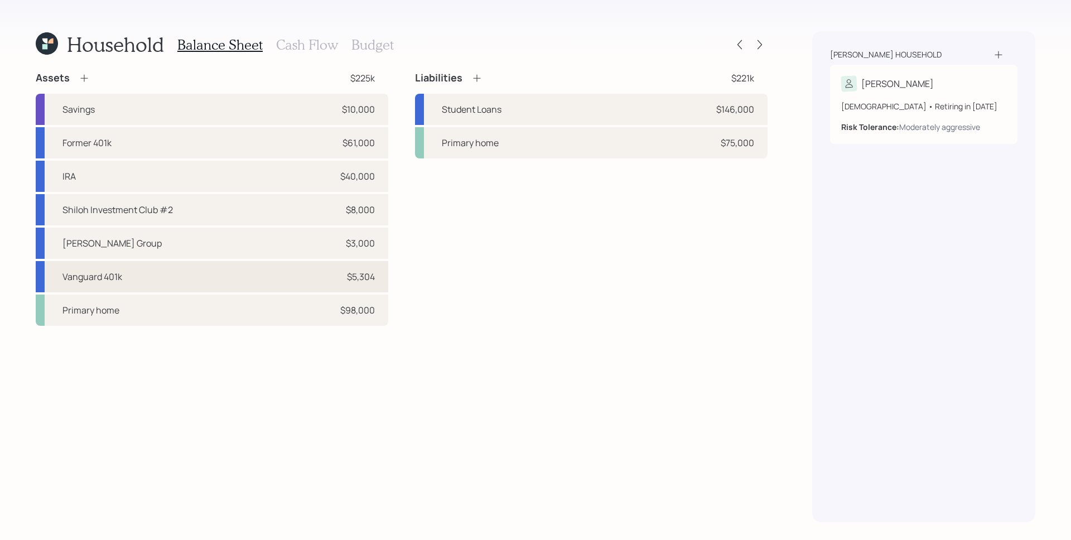
click at [183, 270] on div "Vanguard 401k $5,304" at bounding box center [212, 276] width 353 height 31
select select "ira"
select select "balanced"
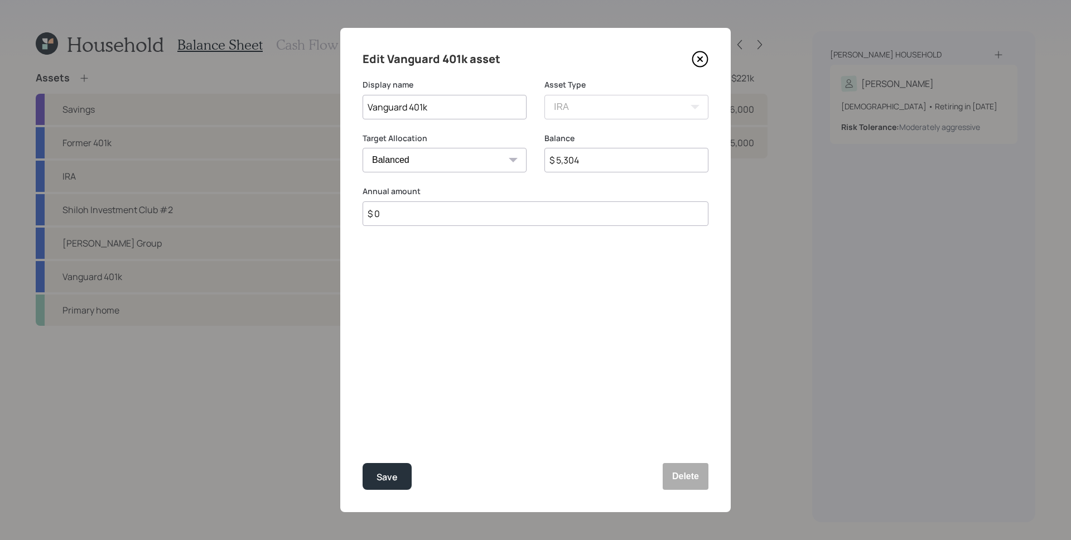
click at [702, 60] on icon at bounding box center [700, 59] width 17 height 17
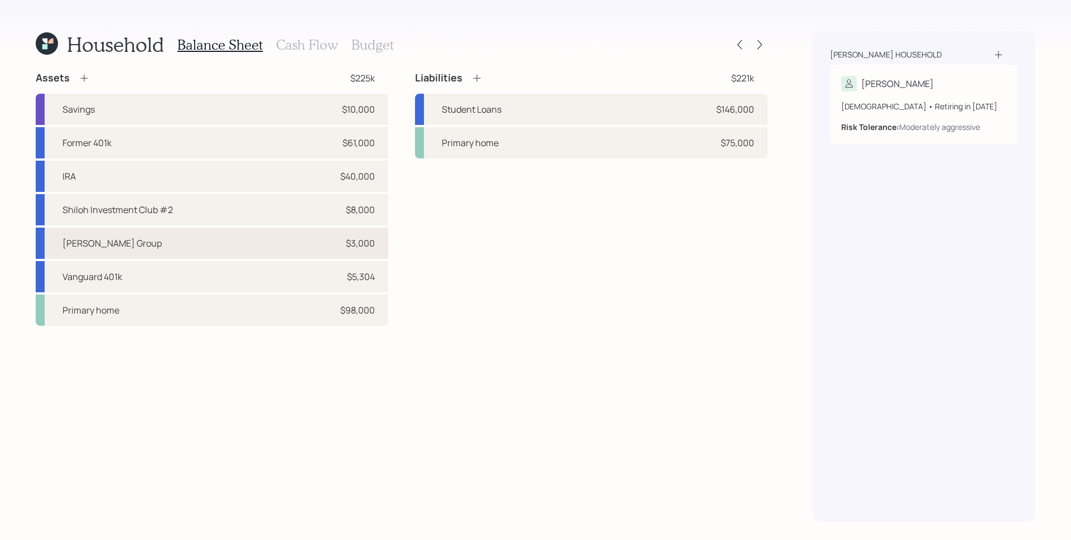
click at [347, 241] on div "$3,000" at bounding box center [360, 243] width 29 height 13
select select "company_sponsored"
select select "balanced"
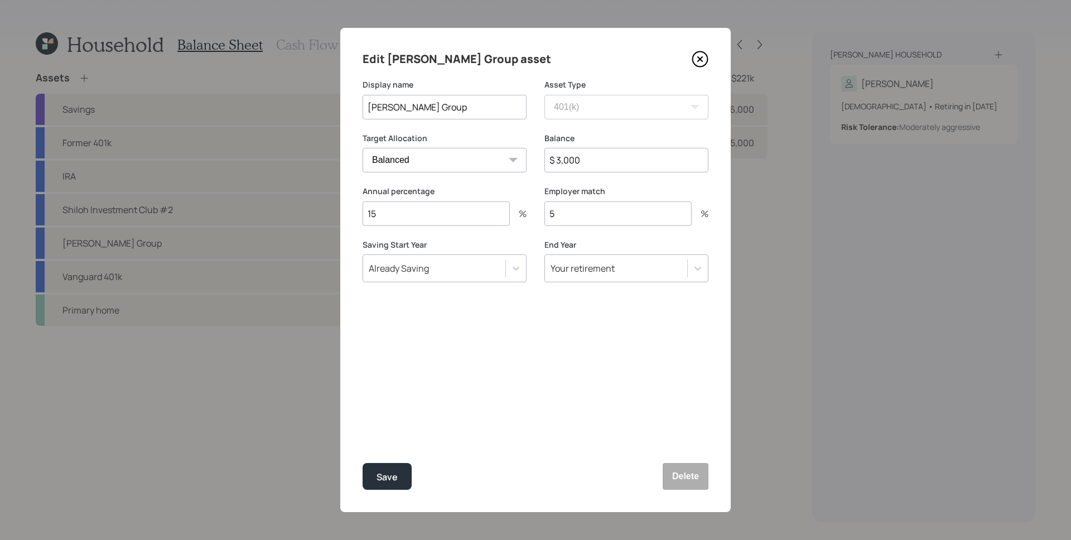
click at [570, 137] on label "Balance" at bounding box center [626, 138] width 164 height 11
click at [698, 57] on icon at bounding box center [700, 59] width 4 height 4
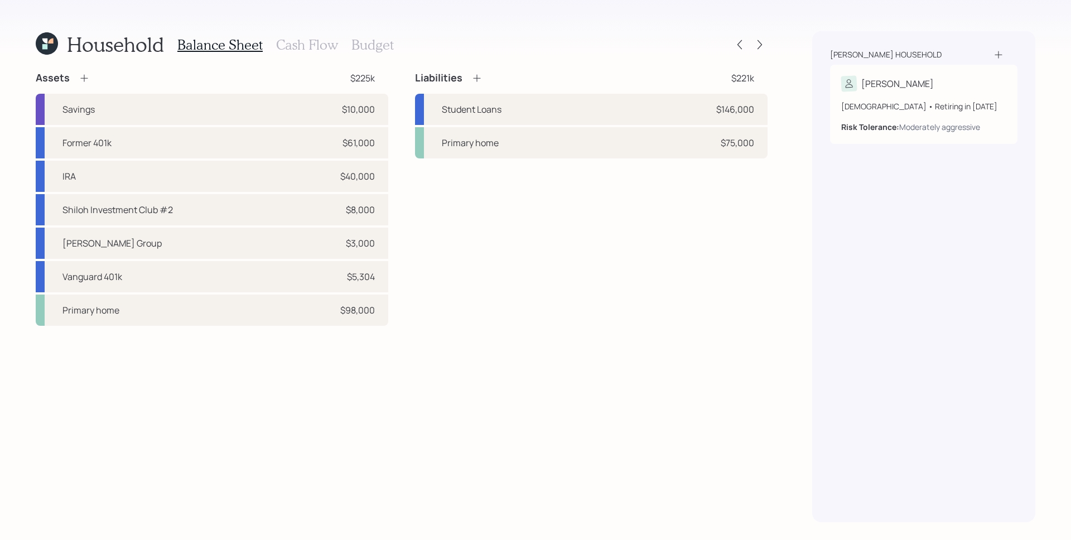
click at [360, 44] on h3 "Budget" at bounding box center [372, 45] width 42 height 16
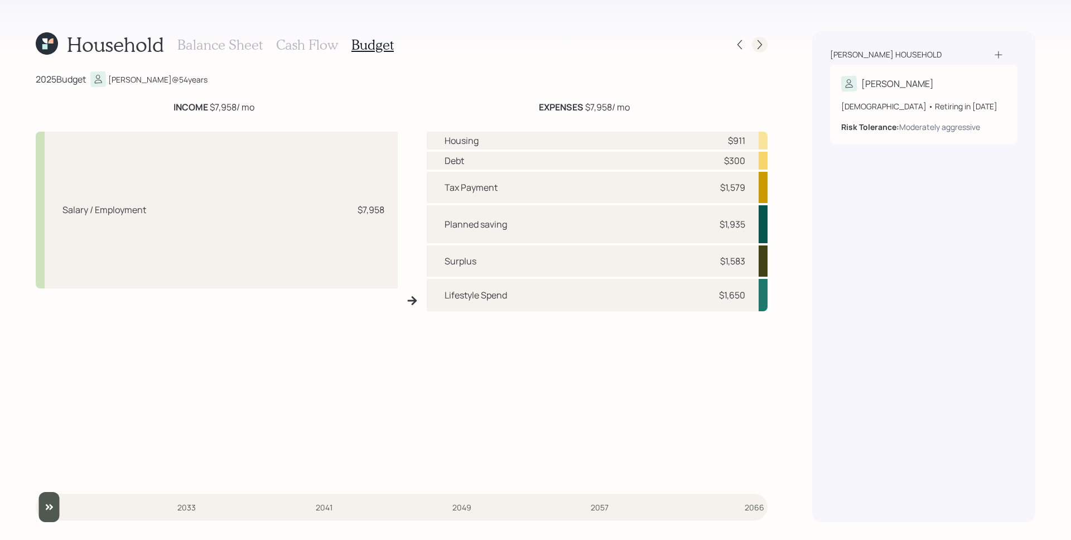
click at [760, 48] on icon at bounding box center [759, 44] width 11 height 11
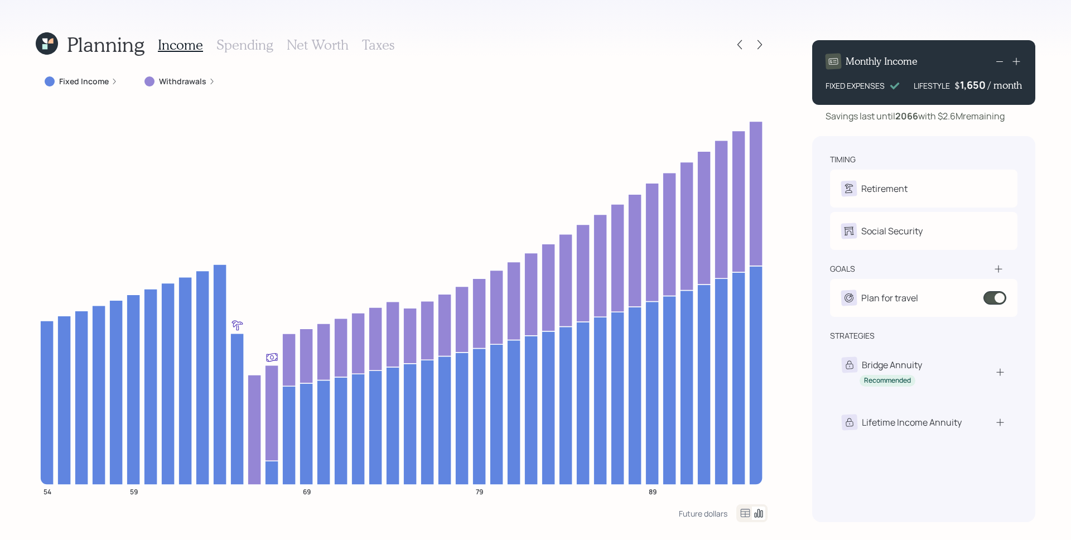
click at [372, 47] on h3 "Taxes" at bounding box center [378, 45] width 32 height 16
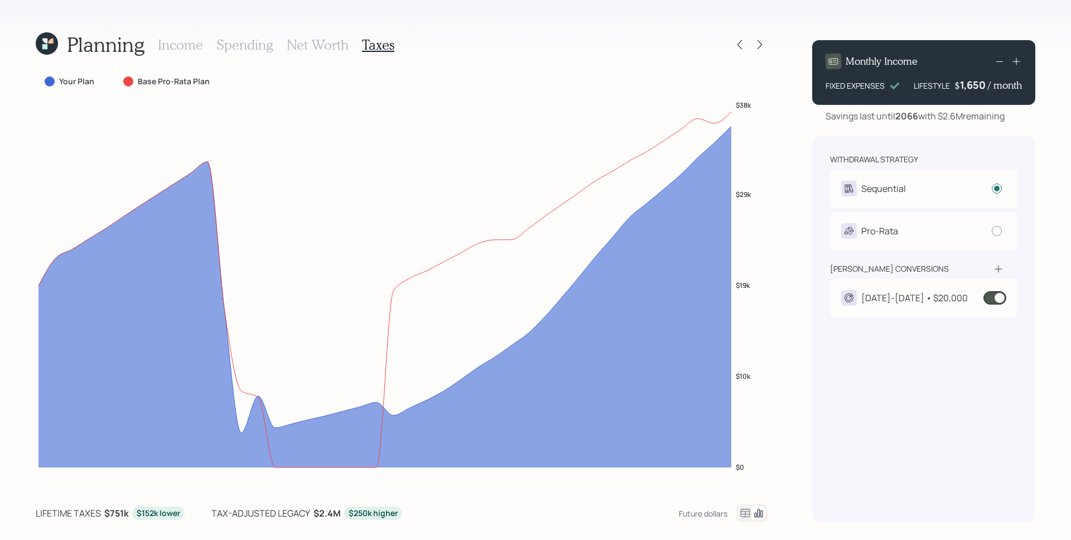
click at [995, 299] on span at bounding box center [995, 297] width 23 height 13
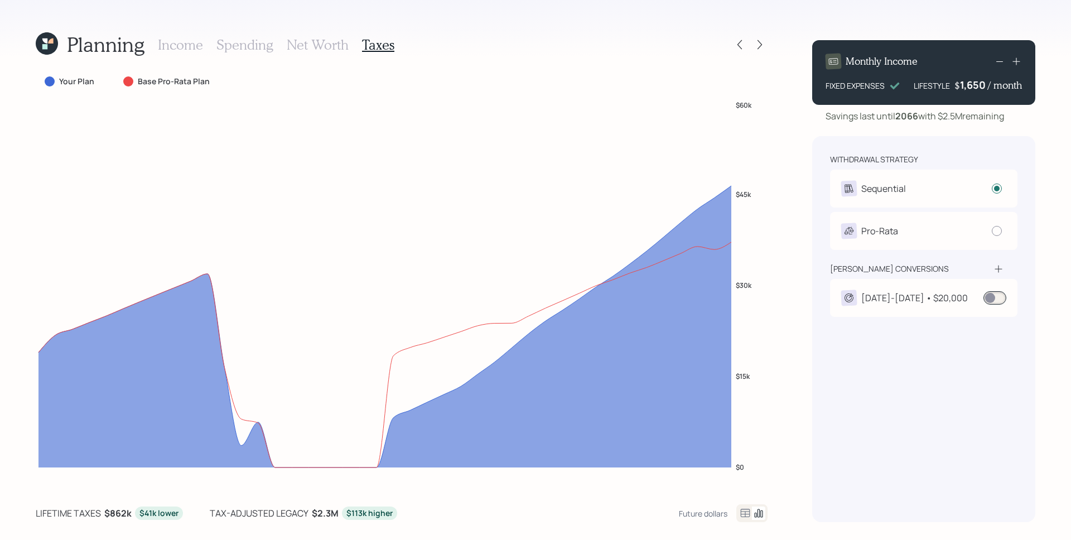
click at [996, 299] on span at bounding box center [995, 297] width 23 height 13
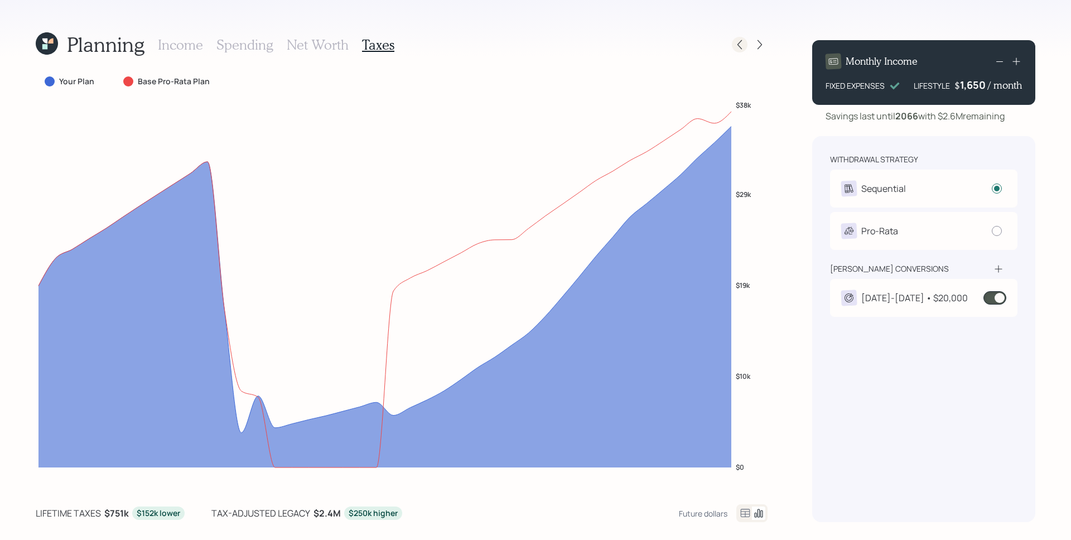
click at [738, 45] on icon at bounding box center [739, 44] width 4 height 9
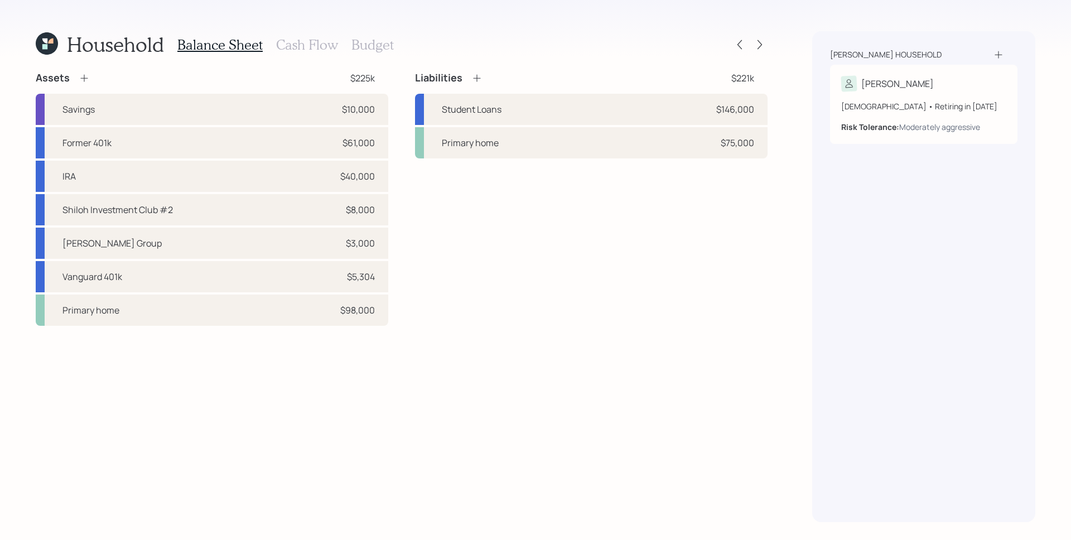
click at [294, 44] on h3 "Cash Flow" at bounding box center [307, 45] width 62 height 16
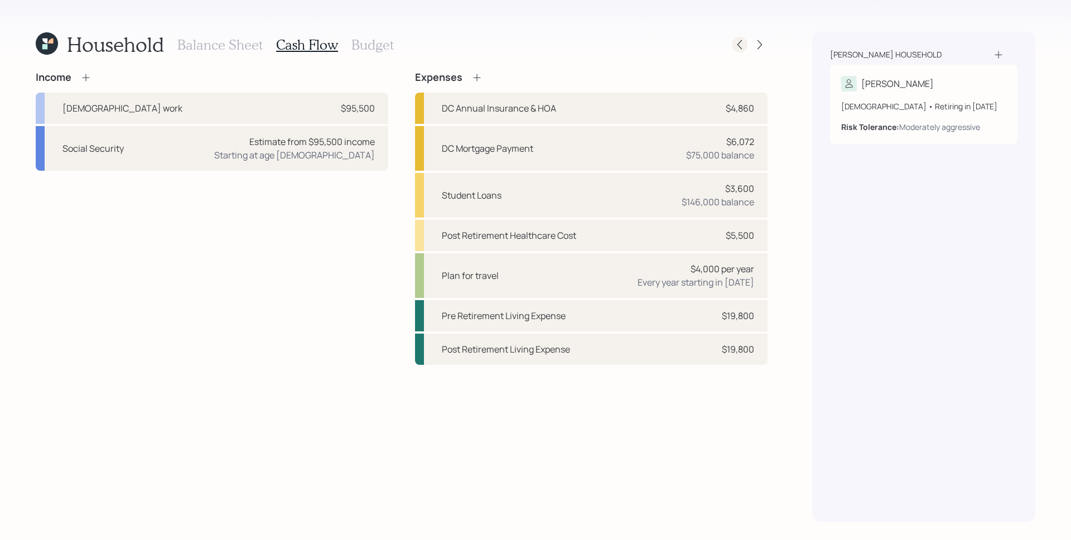
click at [743, 42] on icon at bounding box center [739, 44] width 11 height 11
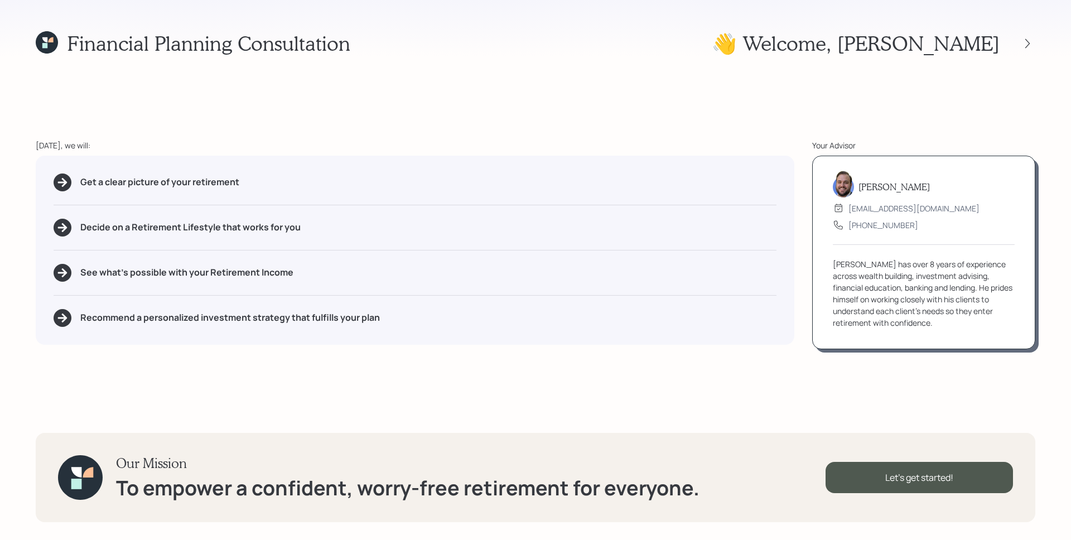
click at [41, 44] on icon at bounding box center [47, 42] width 22 height 22
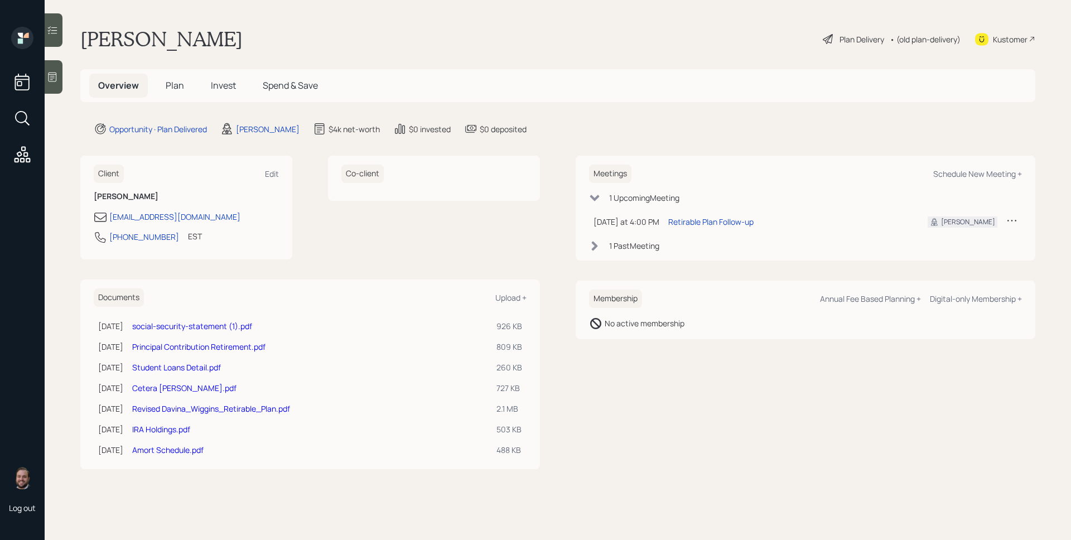
click at [211, 84] on span "Invest" at bounding box center [223, 85] width 25 height 12
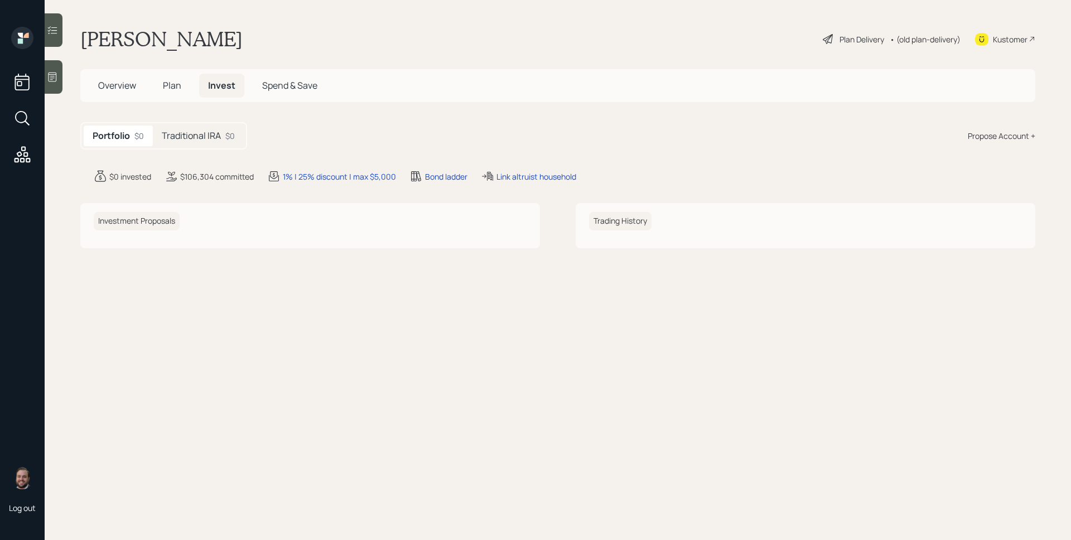
click at [210, 133] on h5 "Traditional IRA" at bounding box center [191, 136] width 59 height 11
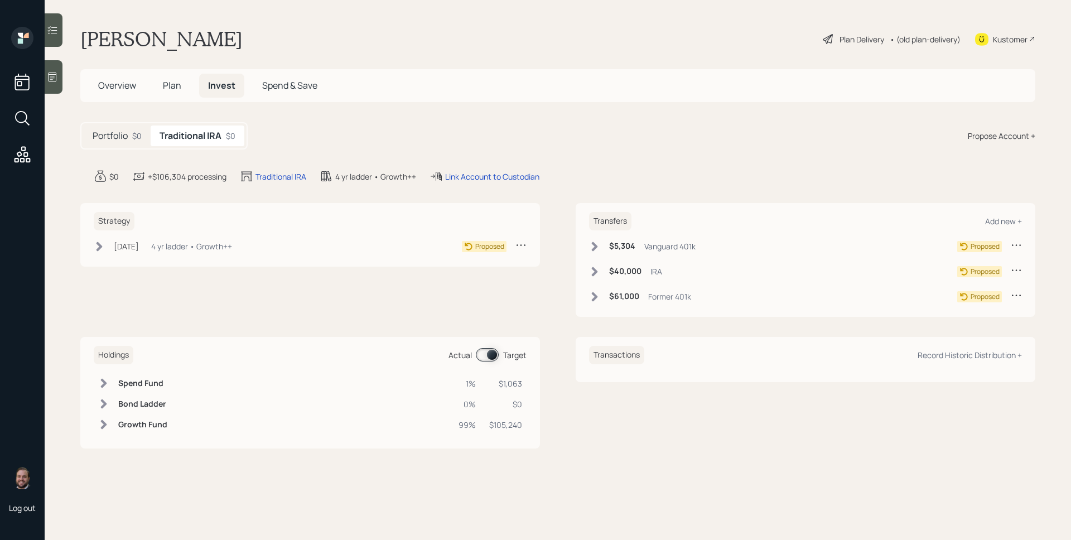
click at [628, 162] on main "[PERSON_NAME] Plan Delivery • (old plan-delivery) Kustomer Overview Plan Invest…" at bounding box center [558, 270] width 1026 height 540
click at [139, 86] on h5 "Overview" at bounding box center [117, 86] width 56 height 24
